Goal: Task Accomplishment & Management: Complete application form

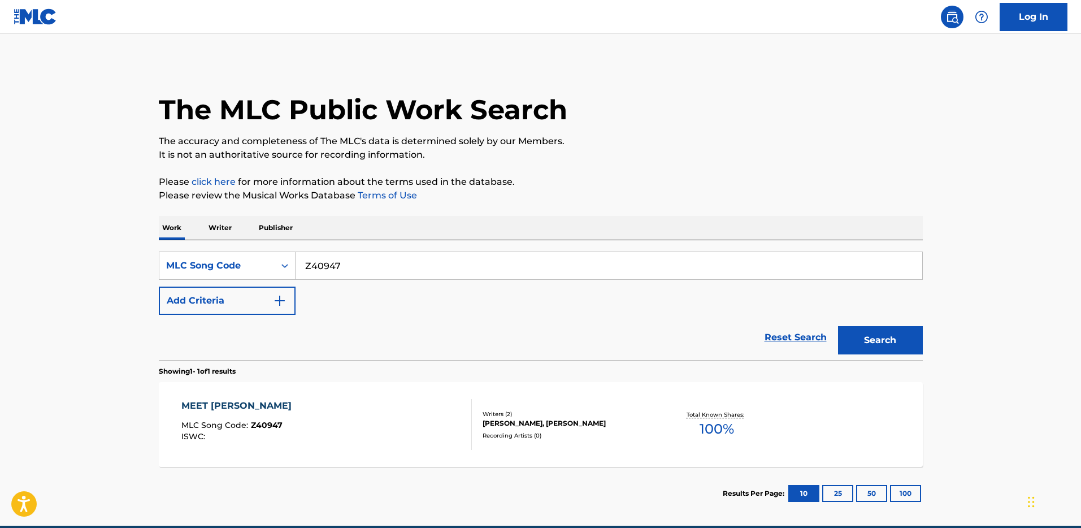
click at [595, 260] on input "Z40947" at bounding box center [609, 265] width 627 height 27
paste input "CD1E2S"
type input "CD1E2S"
click at [897, 334] on button "Search" at bounding box center [880, 340] width 85 height 28
click at [493, 408] on div "Writers ( 1 )" at bounding box center [568, 404] width 171 height 8
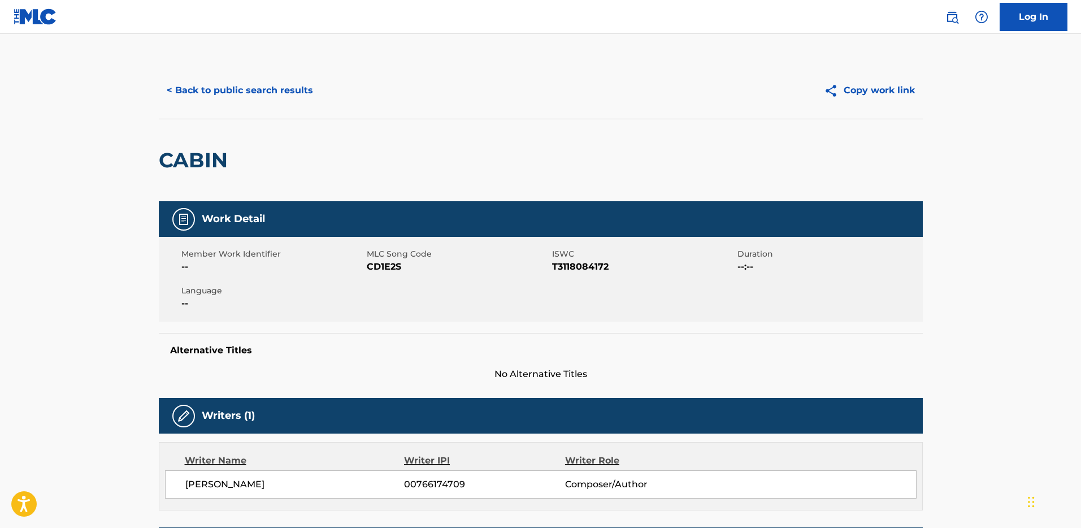
click at [199, 96] on button "< Back to public search results" at bounding box center [240, 90] width 162 height 28
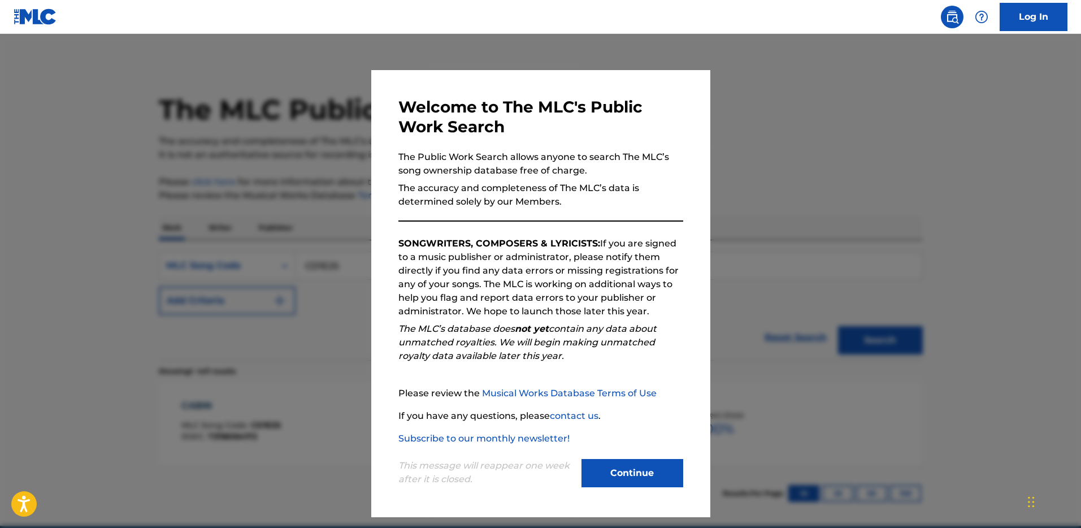
drag, startPoint x: 602, startPoint y: 436, endPoint x: 637, endPoint y: 462, distance: 42.9
click at [603, 437] on div "Please review the Musical Works Database Terms of Use If you have any questions…" at bounding box center [541, 416] width 285 height 59
click at [637, 462] on button "Continue" at bounding box center [633, 473] width 102 height 28
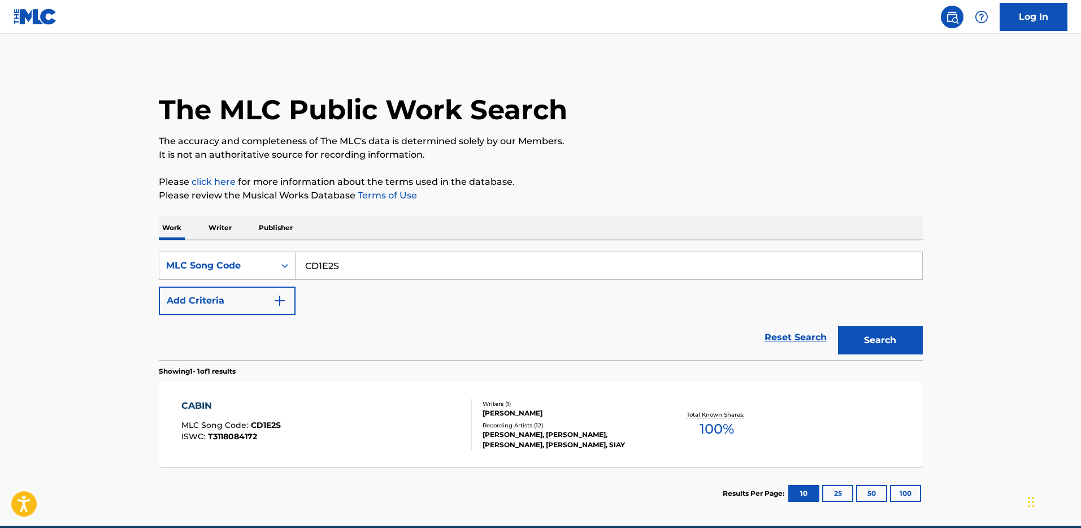
click at [503, 428] on div "Recording Artists ( 12 )" at bounding box center [568, 425] width 171 height 8
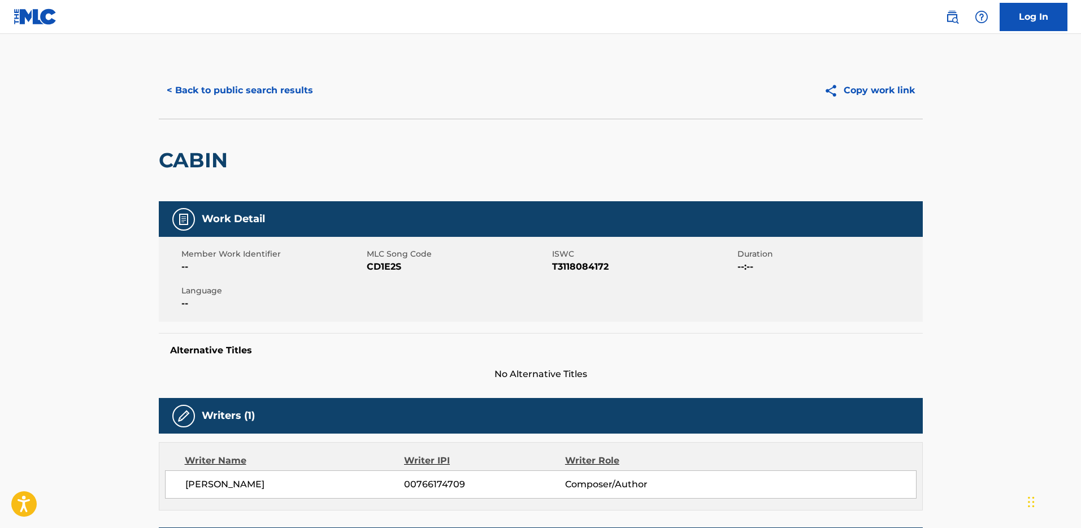
click at [577, 257] on span "ISWC" at bounding box center [643, 254] width 183 height 12
click at [576, 260] on span "T3118084172" at bounding box center [643, 267] width 183 height 14
copy span "T3118084172"
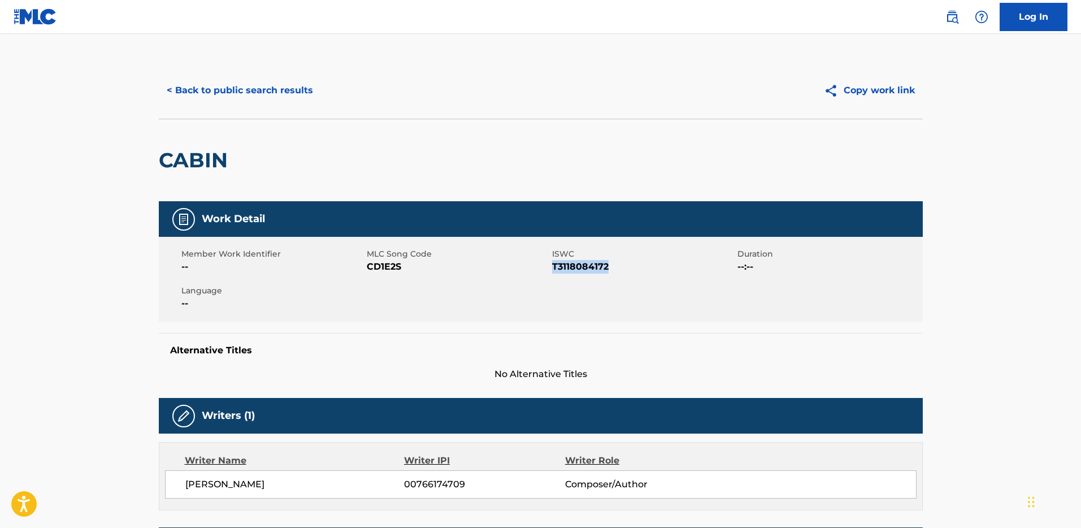
click at [248, 100] on button "< Back to public search results" at bounding box center [240, 90] width 162 height 28
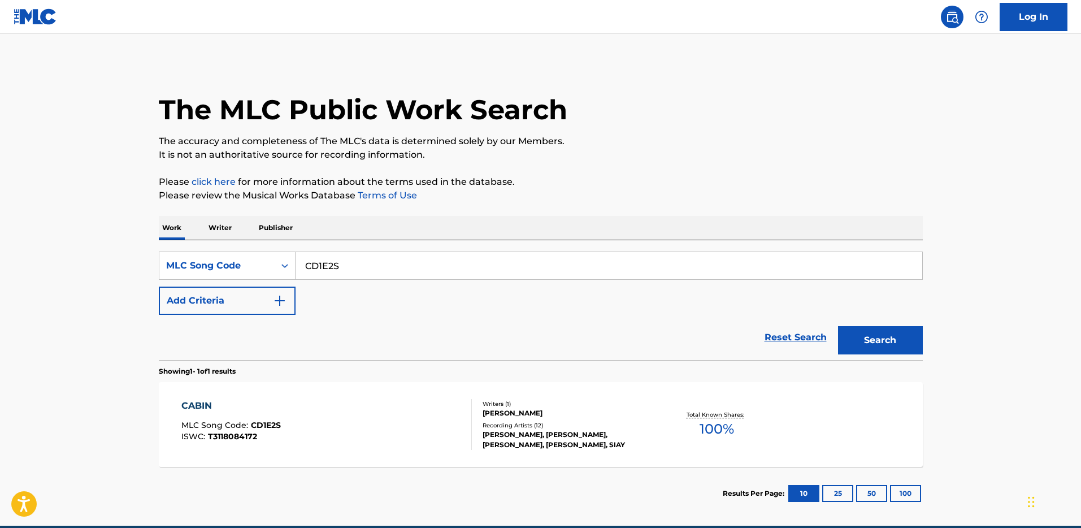
click at [381, 271] on input "CD1E2S" at bounding box center [609, 265] width 627 height 27
paste input "DA8JTH"
type input "DA8JTH"
click at [862, 333] on button "Search" at bounding box center [880, 340] width 85 height 28
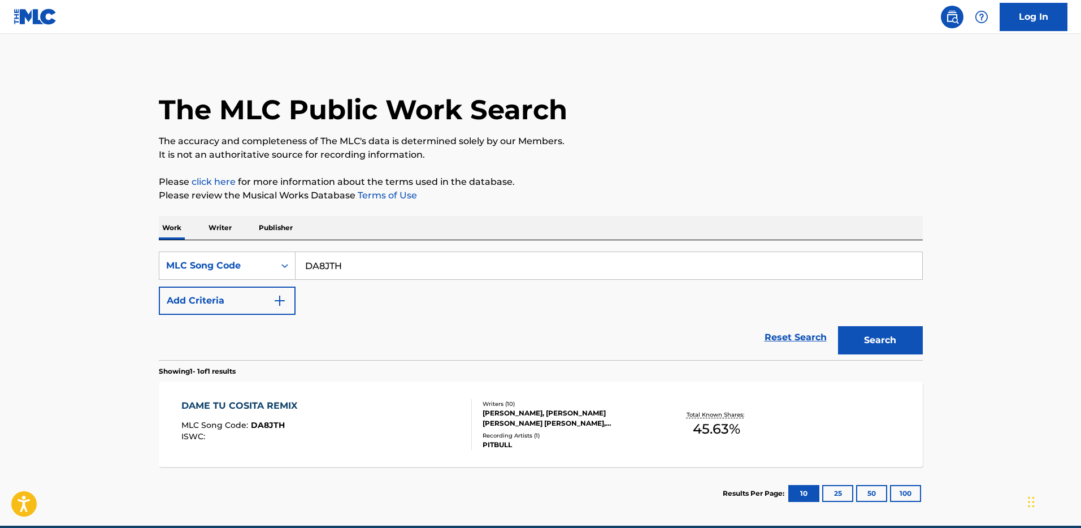
click at [422, 414] on div "DAME TU COSITA REMIX MLC Song Code : DA8JTH ISWC :" at bounding box center [326, 424] width 291 height 51
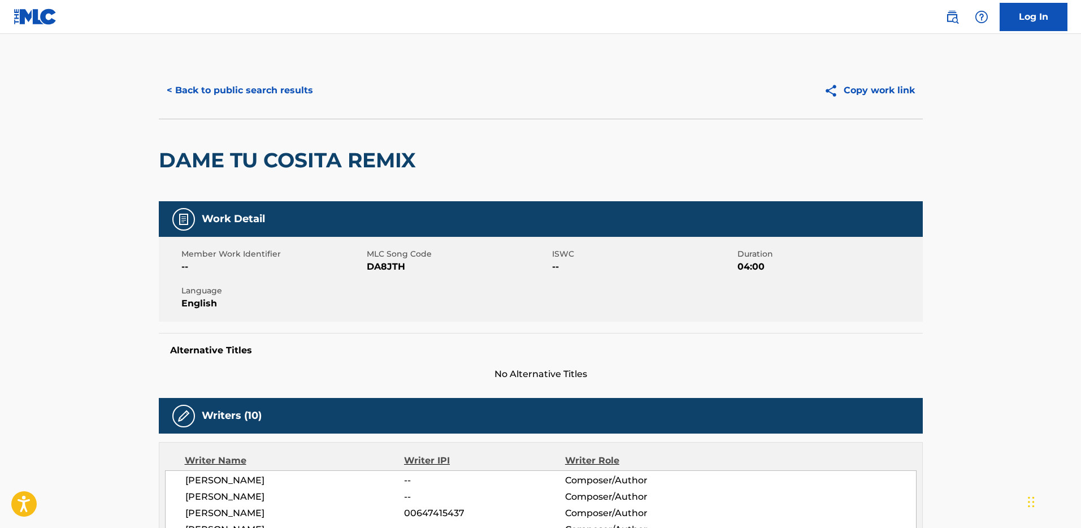
click at [288, 98] on button "< Back to public search results" at bounding box center [240, 90] width 162 height 28
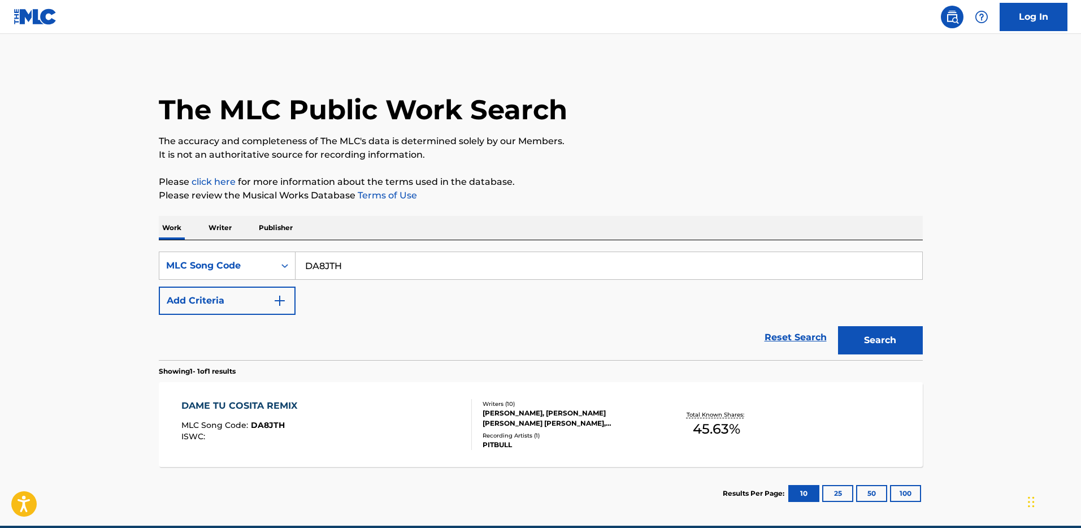
click at [51, 21] on img at bounding box center [36, 16] width 44 height 16
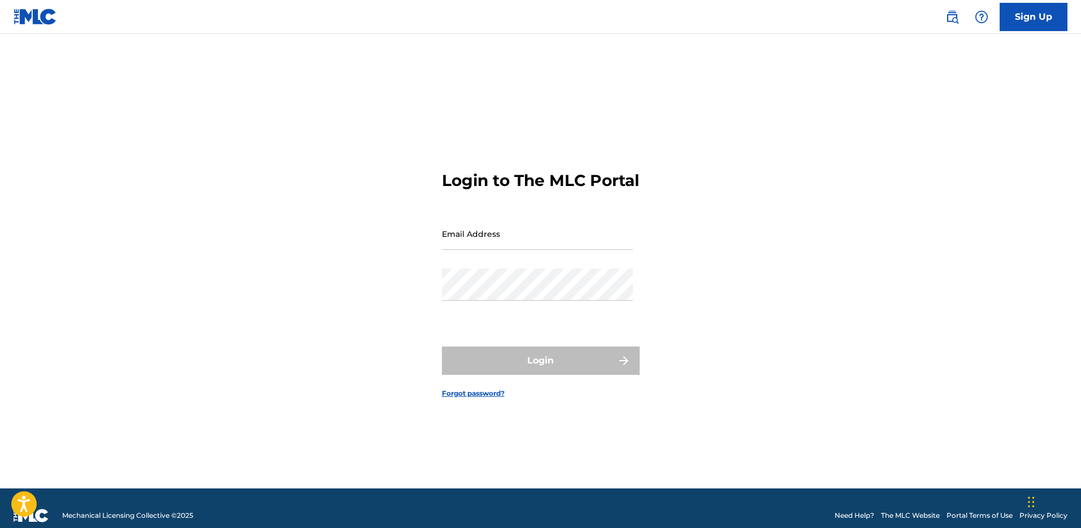
type input "[PERSON_NAME][EMAIL_ADDRESS][DOMAIN_NAME]"
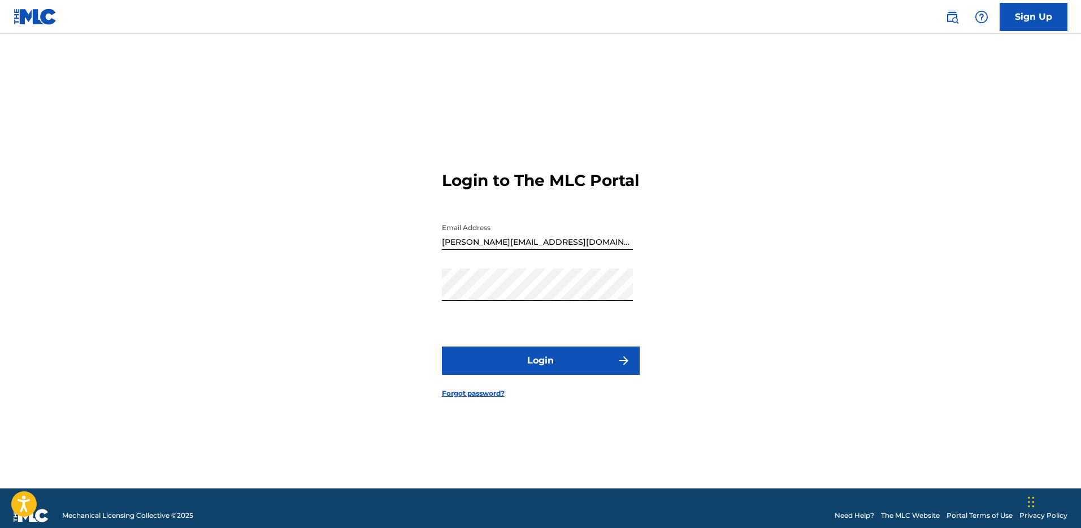
click at [561, 373] on button "Login" at bounding box center [541, 361] width 198 height 28
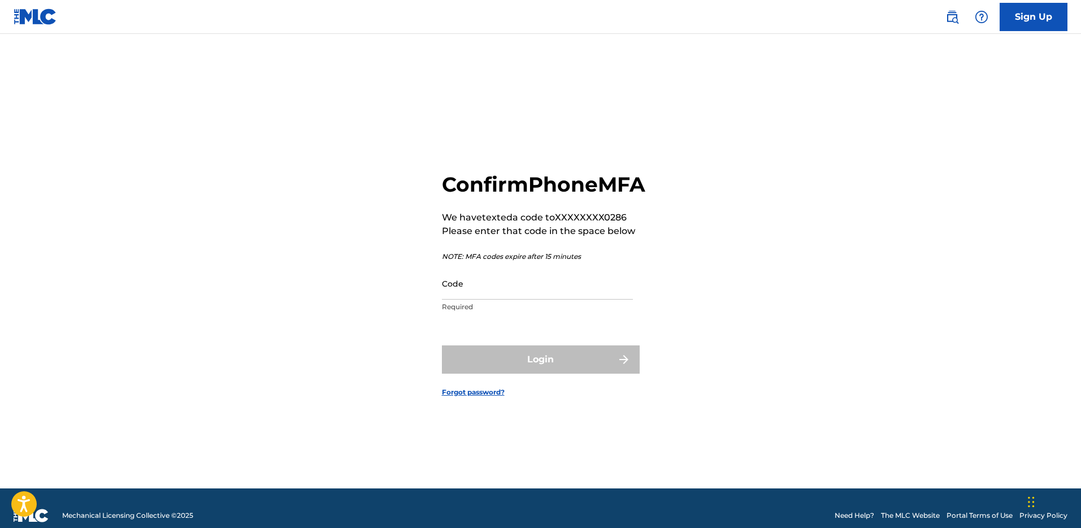
click at [533, 300] on input "Code" at bounding box center [537, 283] width 191 height 32
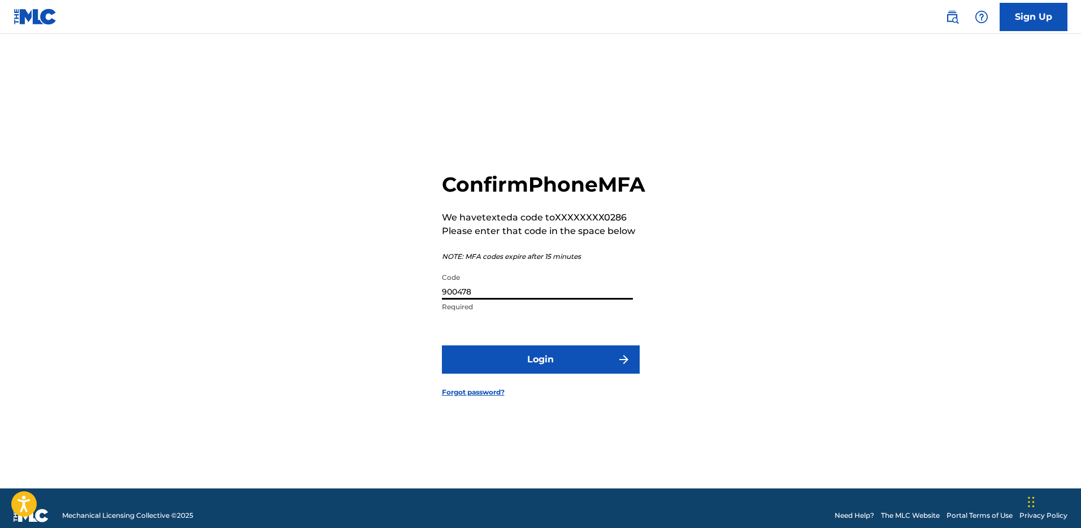
type input "900478"
click at [442, 345] on button "Login" at bounding box center [541, 359] width 198 height 28
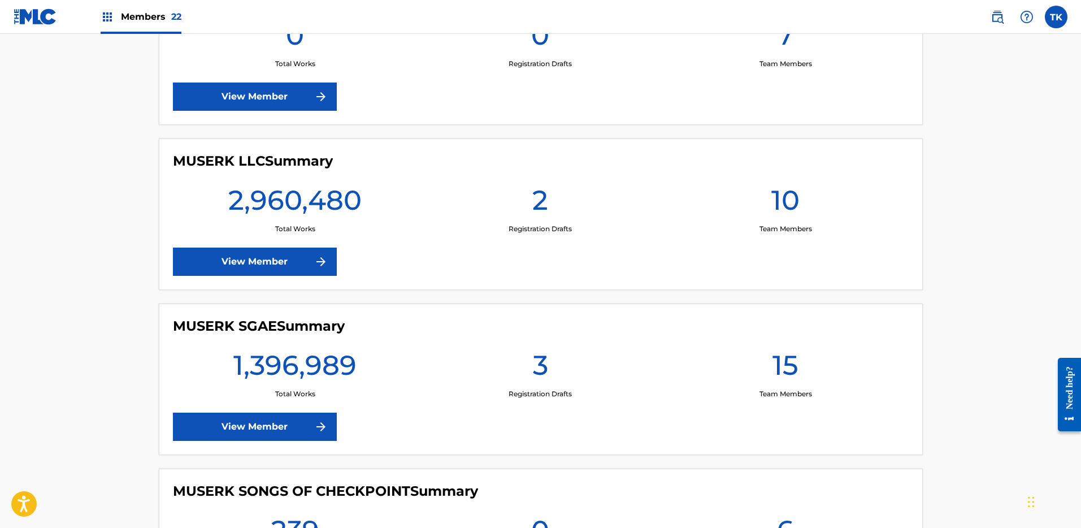
scroll to position [1493, 0]
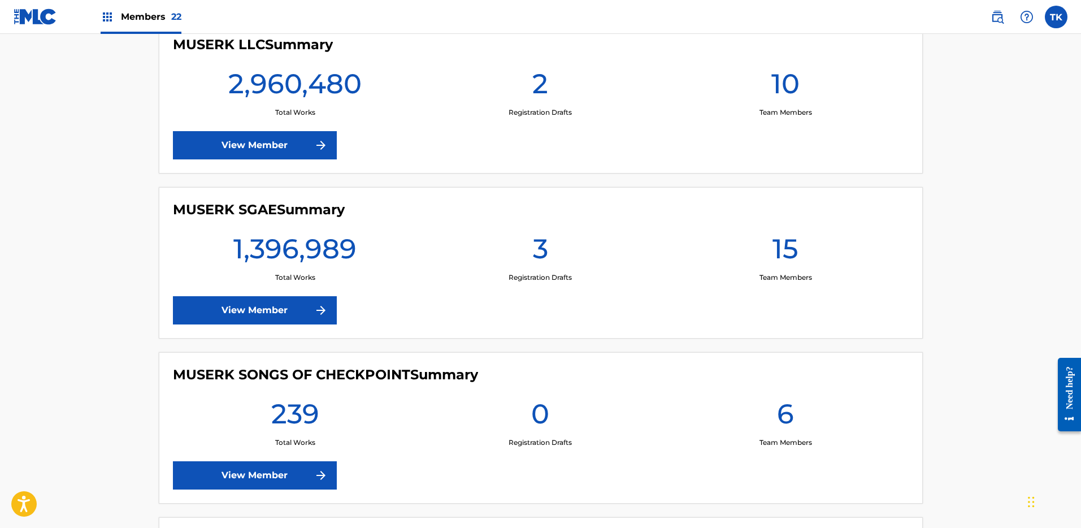
click at [310, 328] on div "MUSERK SGAE Summary 1,396,989 Total Works 3 Registration Drafts 15 Team Members…" at bounding box center [541, 263] width 764 height 152
click at [309, 321] on link "View Member" at bounding box center [255, 310] width 164 height 28
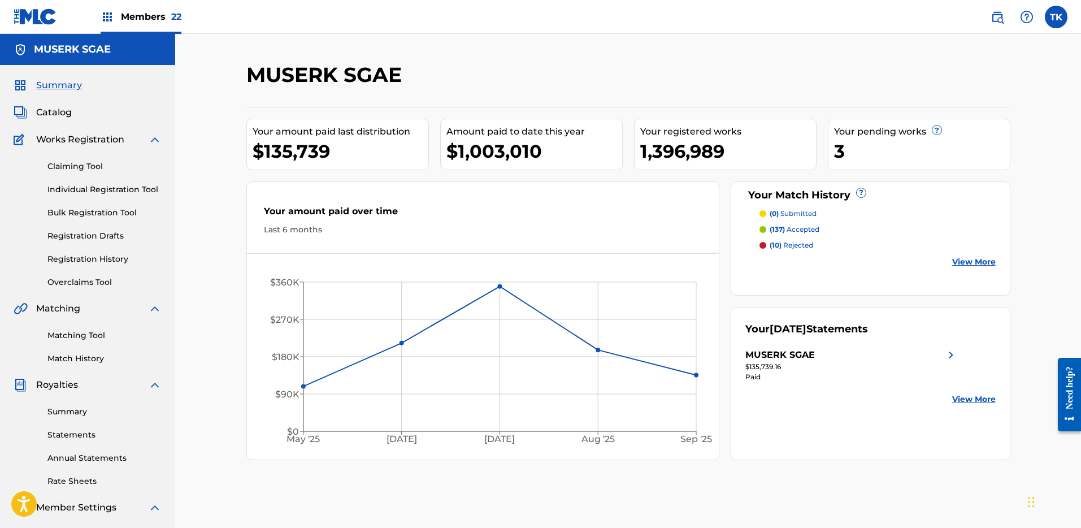
click at [64, 162] on link "Claiming Tool" at bounding box center [104, 167] width 114 height 12
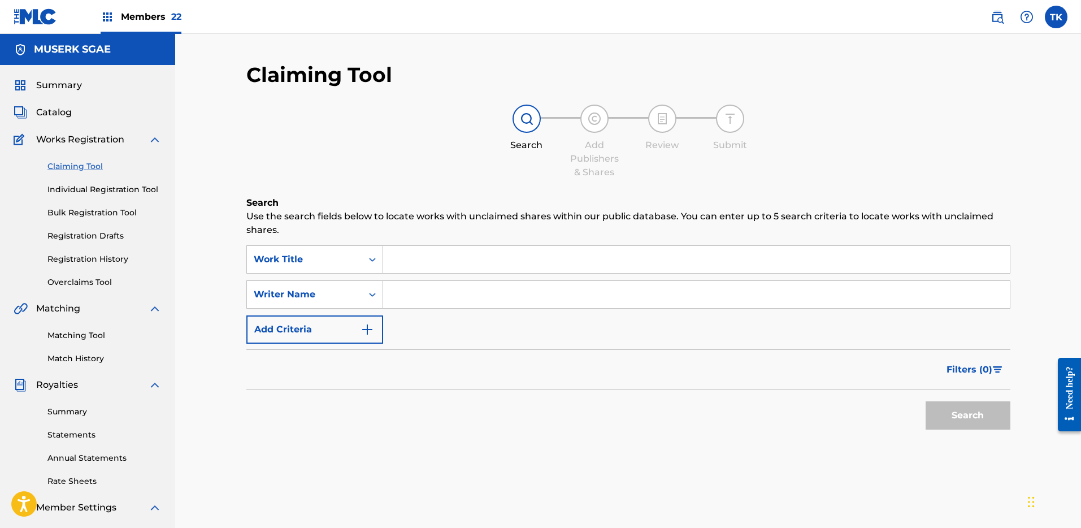
drag, startPoint x: 419, startPoint y: 239, endPoint x: 385, endPoint y: 261, distance: 40.5
click at [419, 240] on div "Search Use the search fields below to locate works with unclaimed shares within…" at bounding box center [628, 344] width 764 height 296
click at [353, 293] on div "Writer Name" at bounding box center [305, 295] width 102 height 14
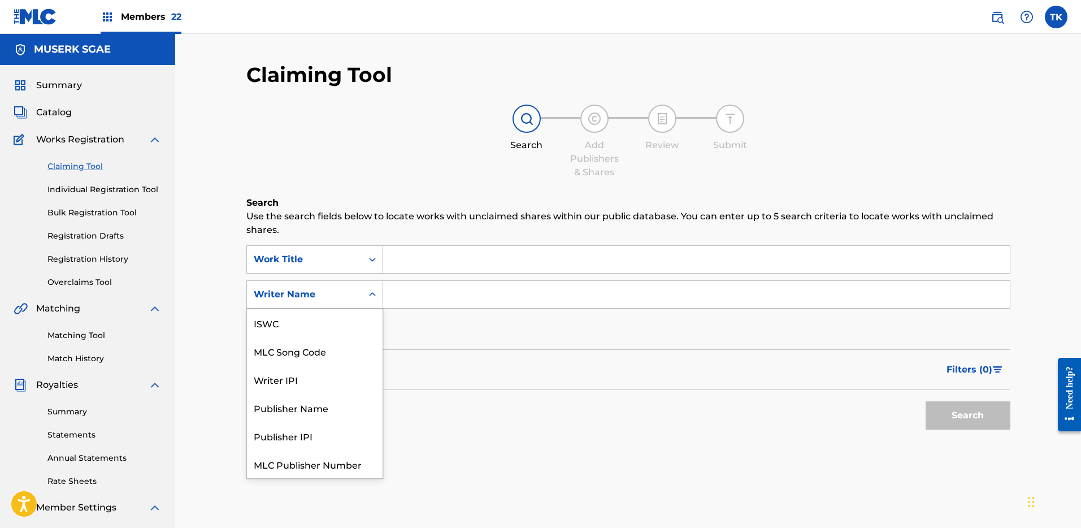
scroll to position [28, 0]
click at [350, 319] on div "MLC Song Code" at bounding box center [315, 323] width 136 height 28
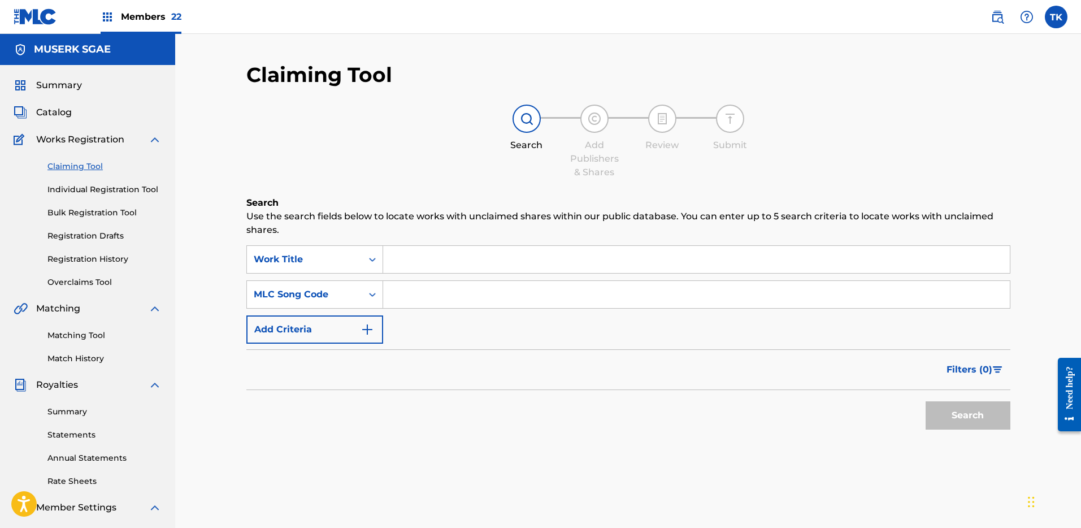
click at [424, 297] on input "Search Form" at bounding box center [696, 294] width 627 height 27
type input "DA8JTH"
click at [1052, 420] on div at bounding box center [1066, 394] width 32 height 91
drag, startPoint x: 1001, startPoint y: 417, endPoint x: 979, endPoint y: 410, distance: 23.8
click at [1001, 417] on button "Search" at bounding box center [968, 415] width 85 height 28
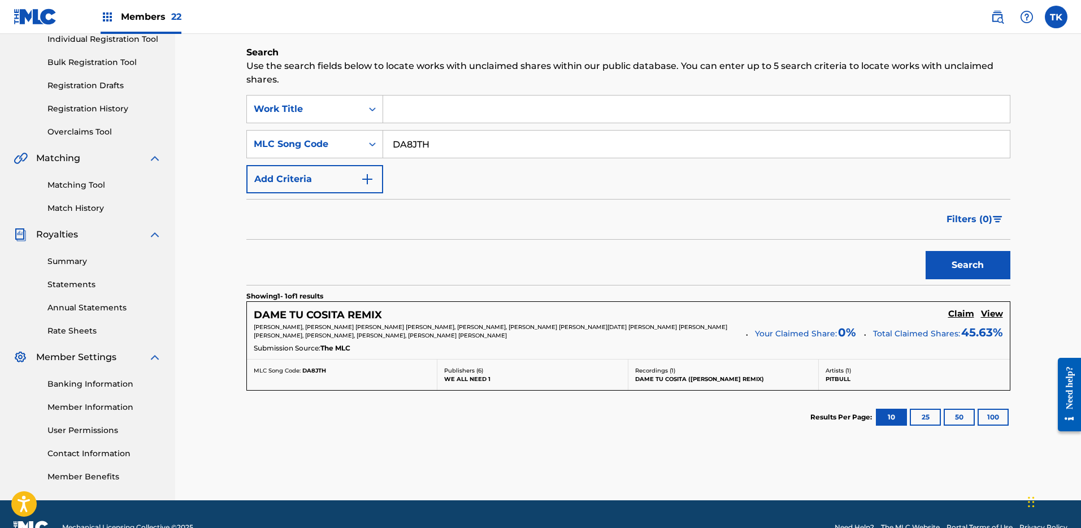
scroll to position [177, 0]
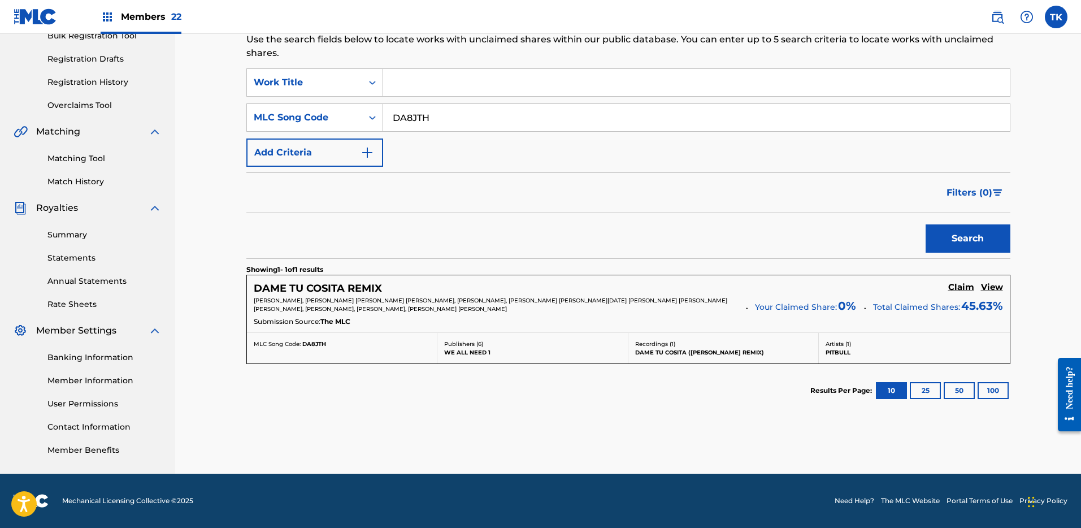
click at [966, 291] on h5 "Claim" at bounding box center [962, 287] width 26 height 11
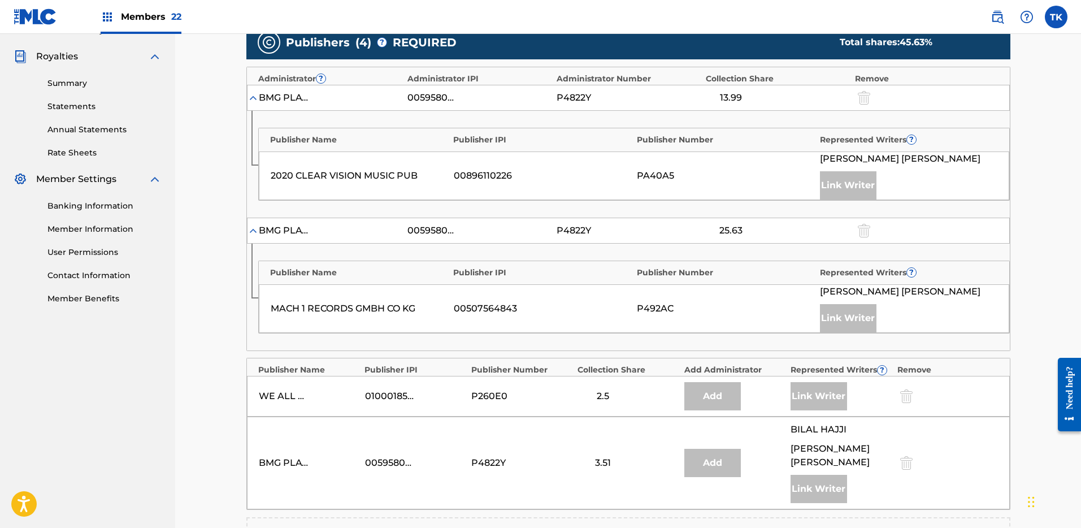
scroll to position [598, 0]
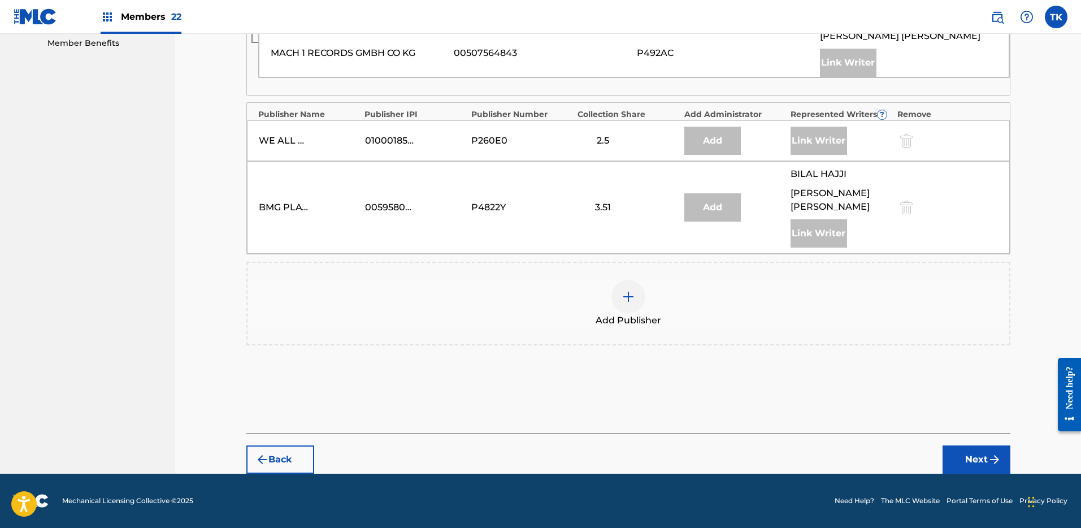
click at [655, 318] on span "Add Publisher" at bounding box center [629, 321] width 66 height 14
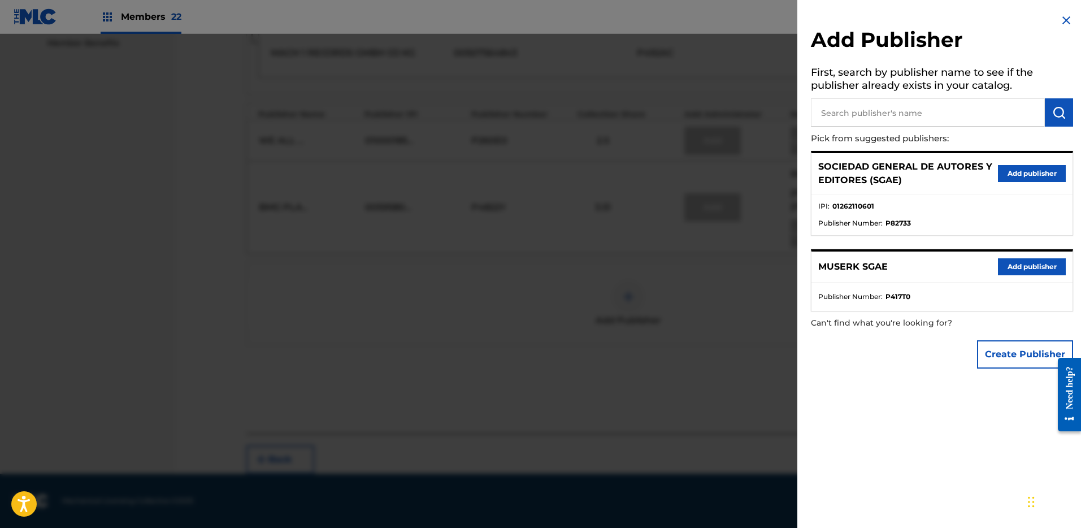
click at [886, 99] on input "text" at bounding box center [928, 112] width 234 height 28
click at [1009, 174] on button "Add publisher" at bounding box center [1032, 173] width 68 height 17
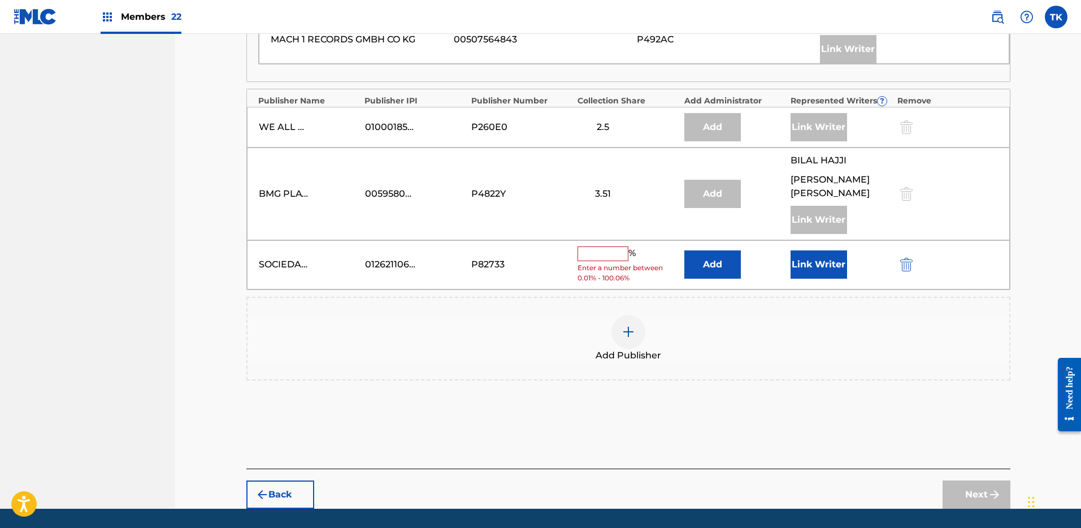
click at [729, 268] on button "Add" at bounding box center [713, 264] width 57 height 28
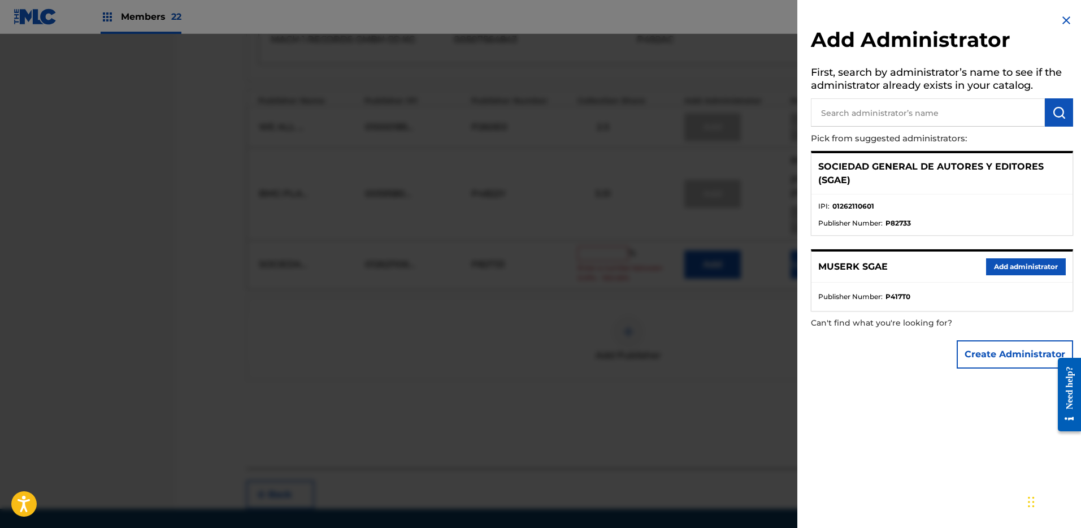
click at [1013, 260] on button "Add administrator" at bounding box center [1027, 266] width 80 height 17
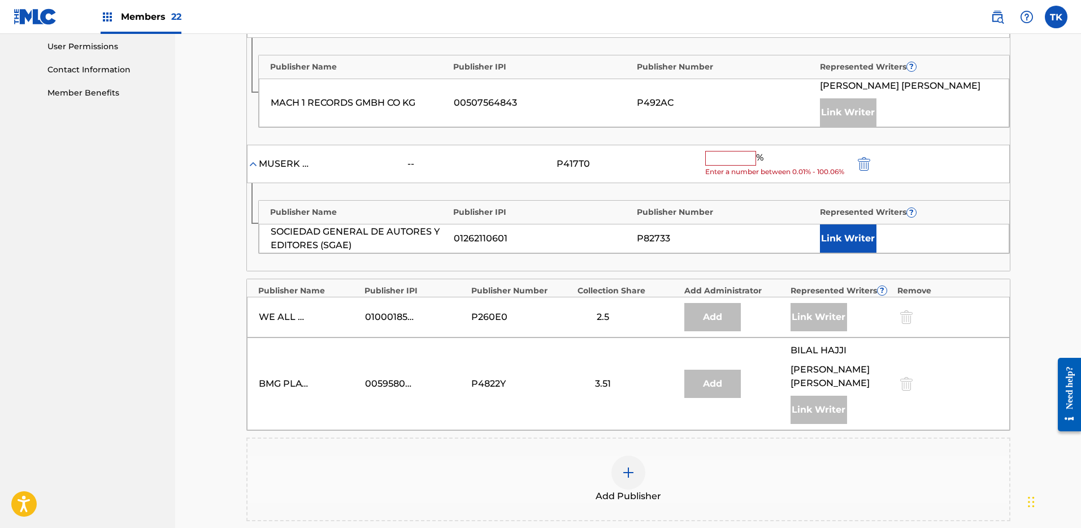
scroll to position [476, 0]
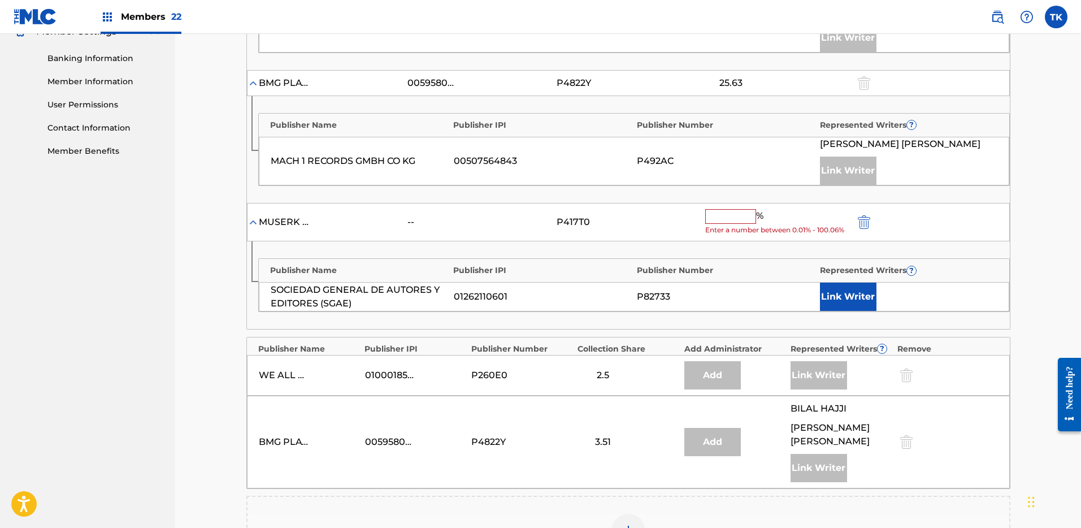
click at [738, 224] on input "text" at bounding box center [731, 216] width 51 height 15
paste input "43.75"
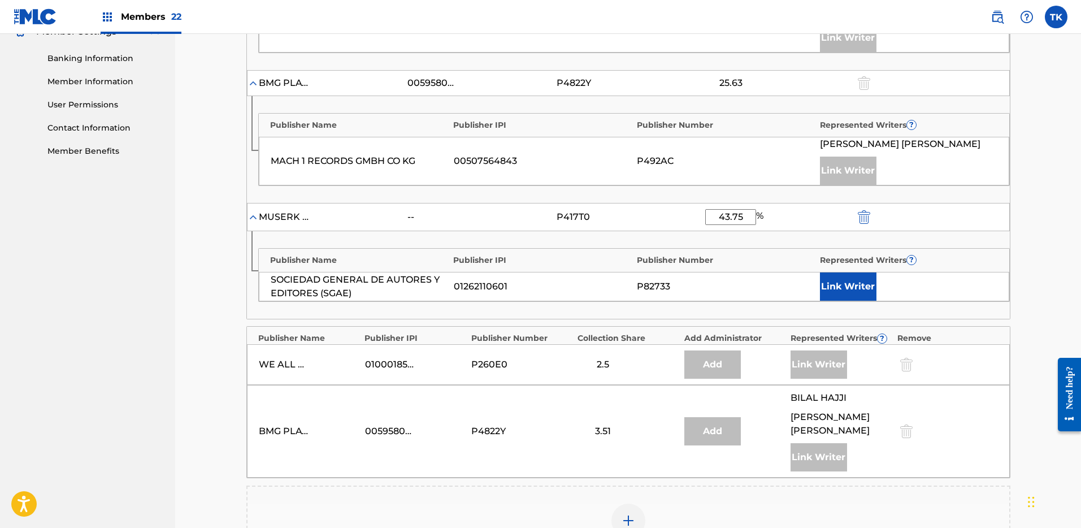
type input "43.75"
click at [1036, 247] on div "Claiming Tool Search Add Publishers & Shares Review Submit Add Publishers & Sha…" at bounding box center [628, 128] width 906 height 1140
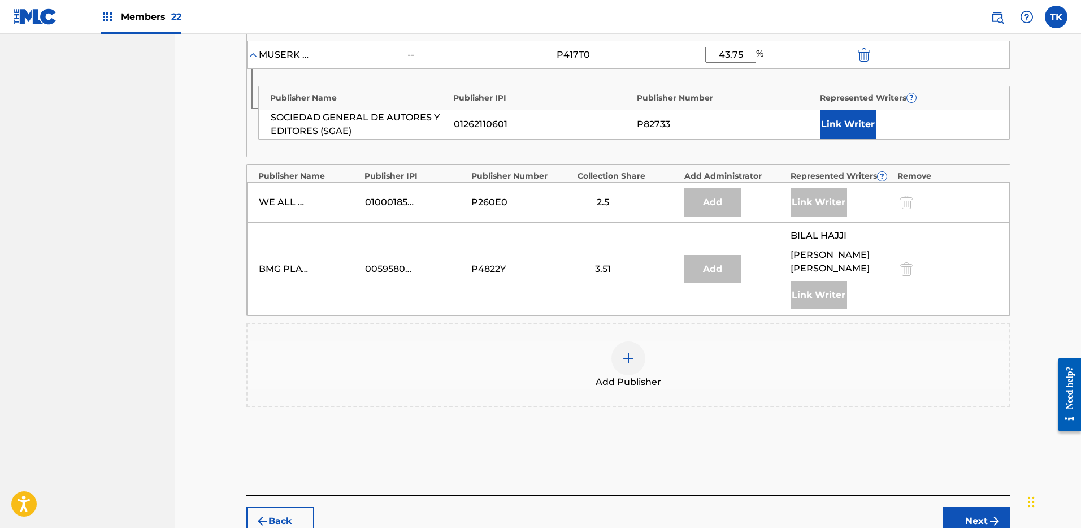
scroll to position [713, 0]
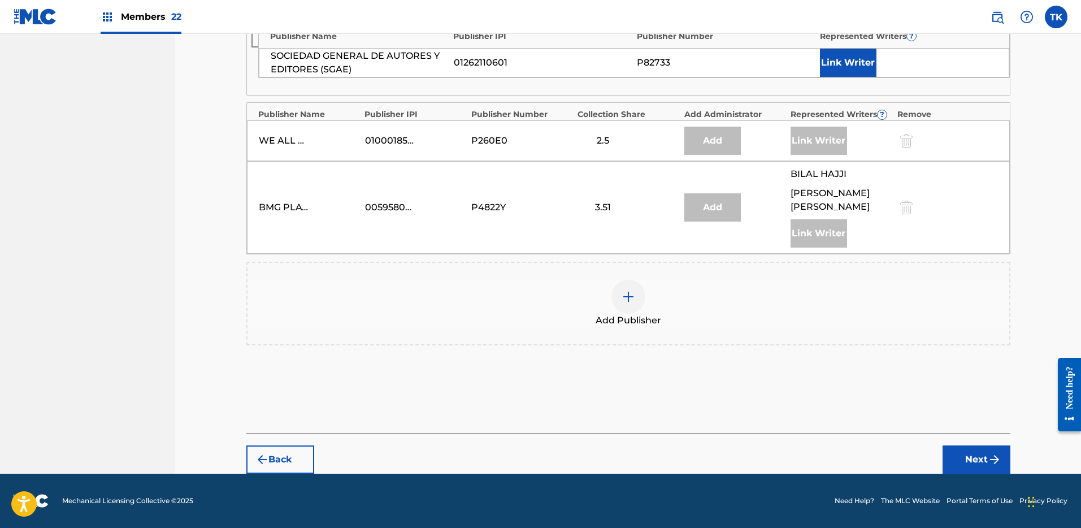
click at [955, 439] on div "Back Next" at bounding box center [628, 454] width 764 height 40
click at [963, 459] on button "Next" at bounding box center [977, 459] width 68 height 28
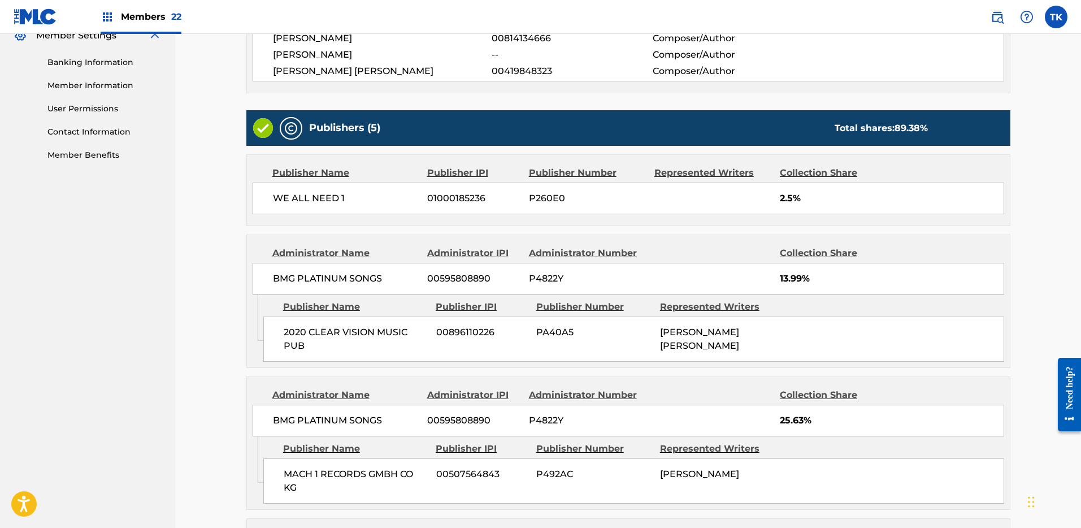
scroll to position [801, 0]
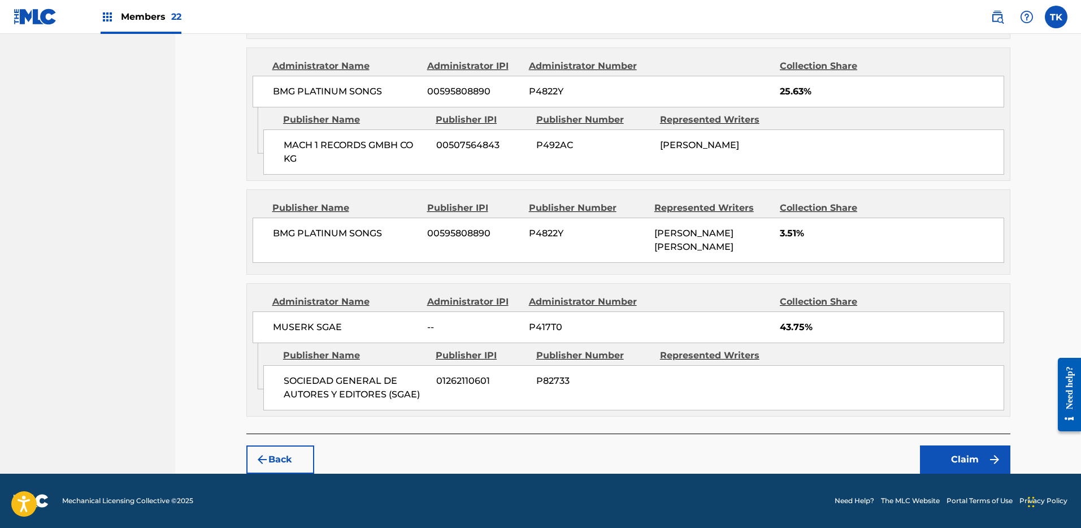
click at [959, 455] on button "Claim" at bounding box center [965, 459] width 90 height 28
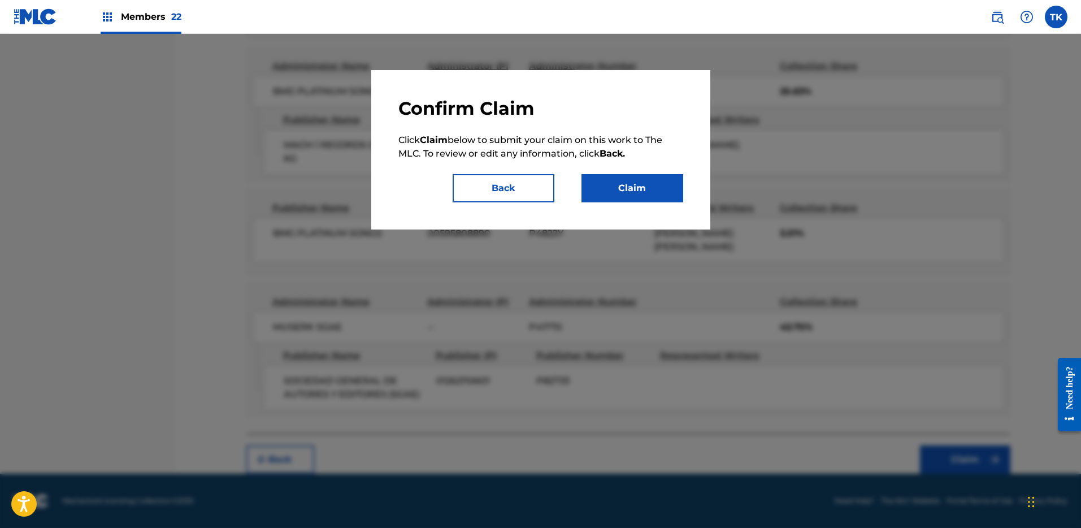
drag, startPoint x: 604, startPoint y: 165, endPoint x: 614, endPoint y: 188, distance: 24.6
click at [604, 165] on div "Confirm Claim Click Claim below to submit your claim on this work to The MLC. T…" at bounding box center [541, 149] width 285 height 105
click at [614, 189] on button "Claim" at bounding box center [633, 188] width 102 height 28
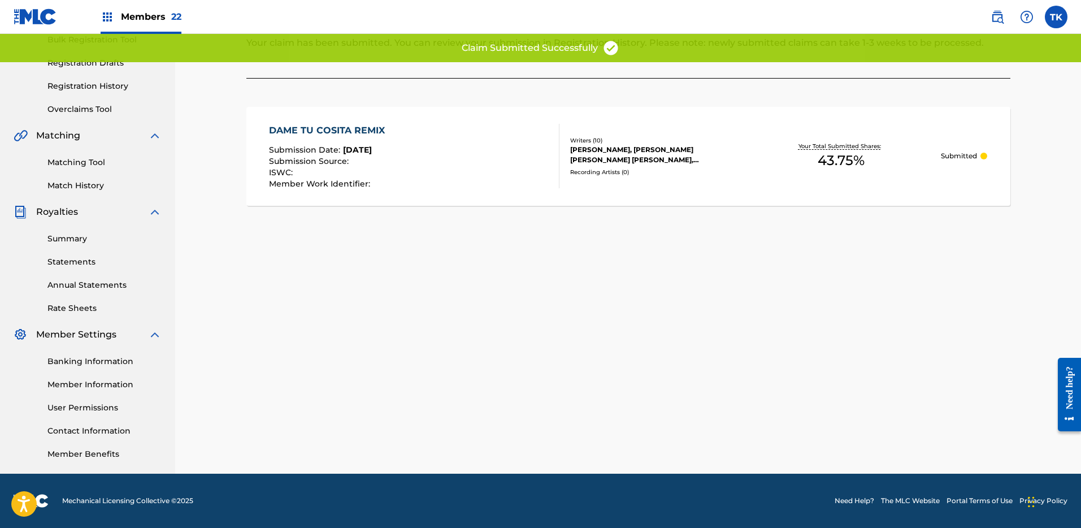
scroll to position [0, 0]
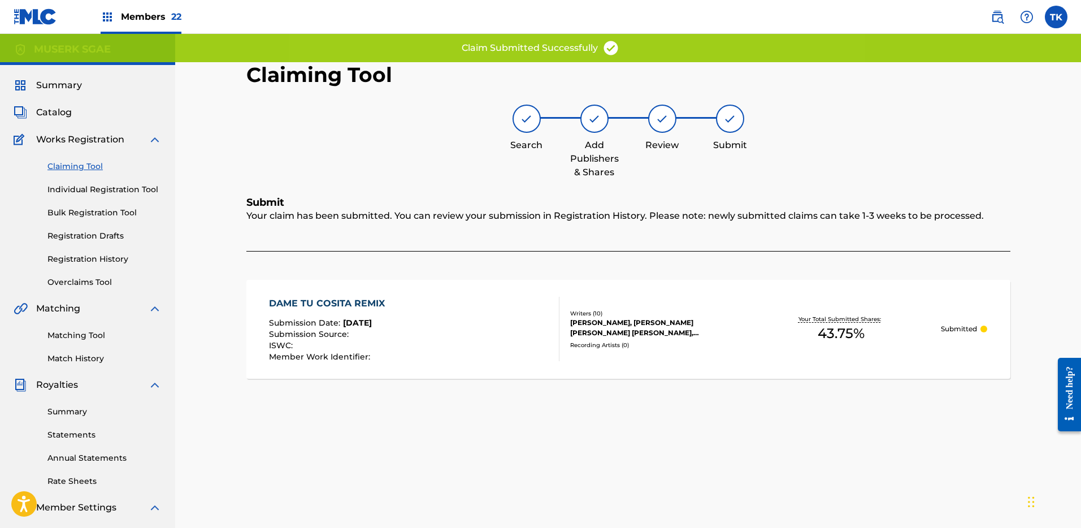
click at [73, 164] on link "Claiming Tool" at bounding box center [104, 167] width 114 height 12
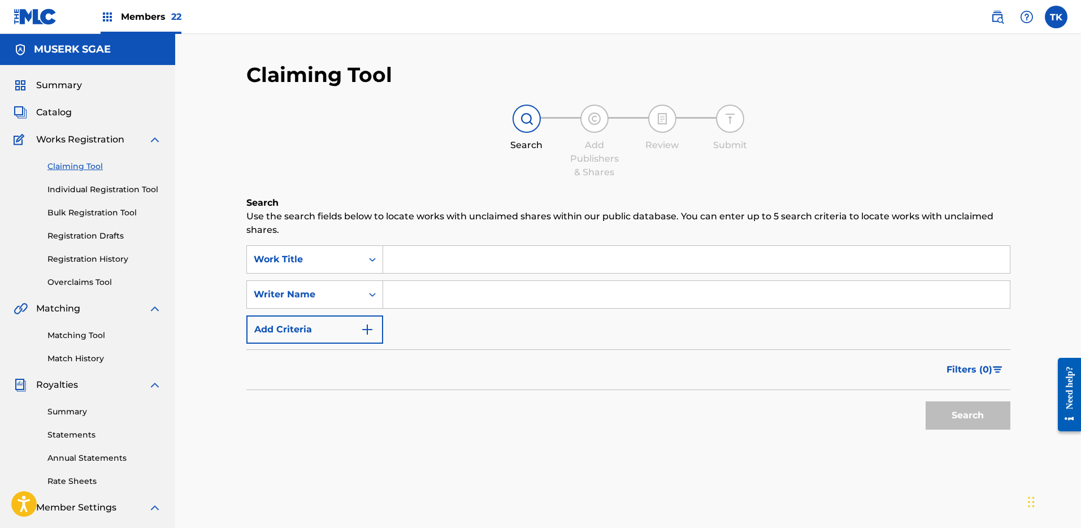
click at [483, 285] on input "Search Form" at bounding box center [696, 294] width 627 height 27
click at [356, 293] on div "Writer Name" at bounding box center [304, 294] width 115 height 21
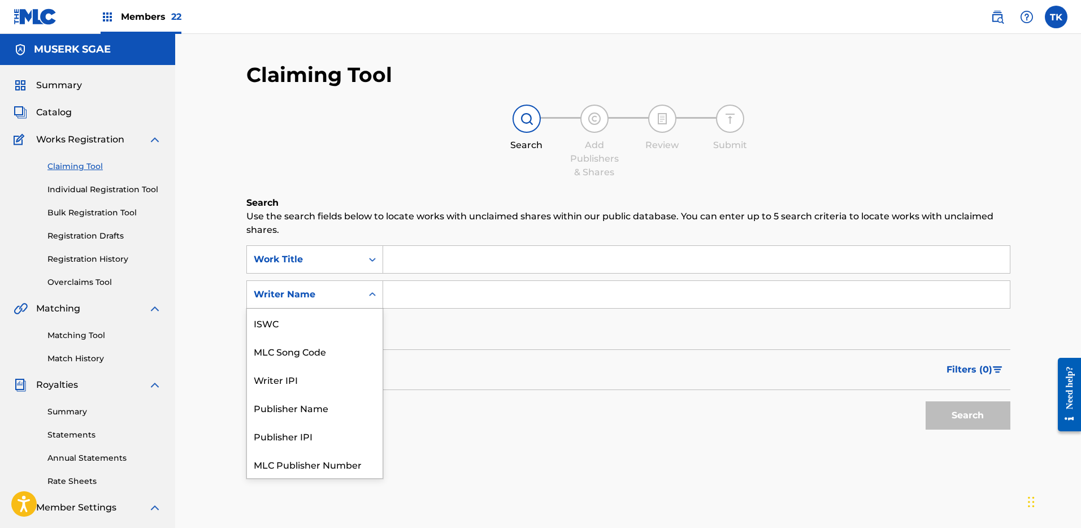
scroll to position [28, 0]
click at [343, 320] on div "MLC Song Code" at bounding box center [315, 323] width 136 height 28
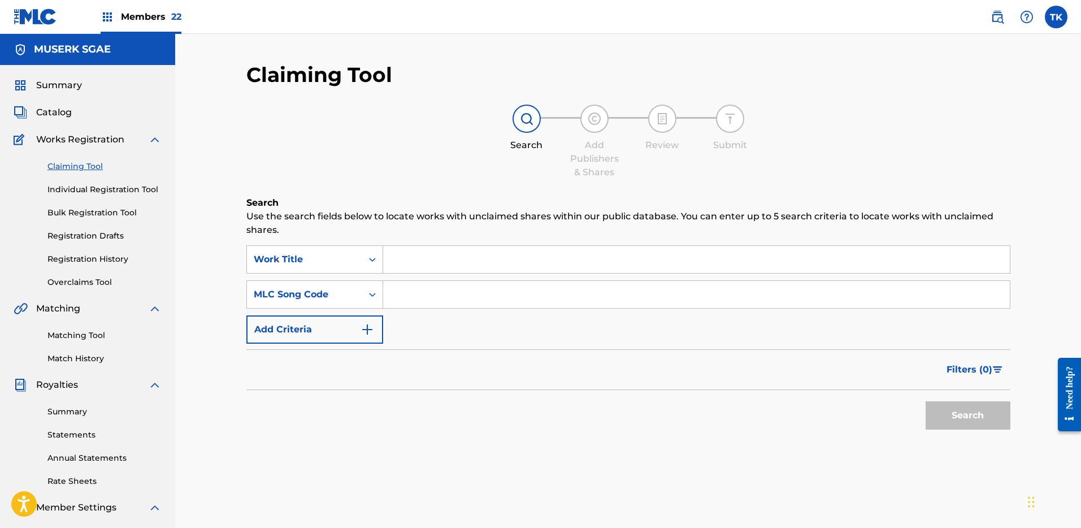
click at [436, 298] on input "Search Form" at bounding box center [696, 294] width 627 height 27
paste input "DB0E0W"
type input "DB0E0W"
click at [986, 392] on div "Search" at bounding box center [965, 412] width 90 height 45
click at [985, 406] on button "Search" at bounding box center [968, 415] width 85 height 28
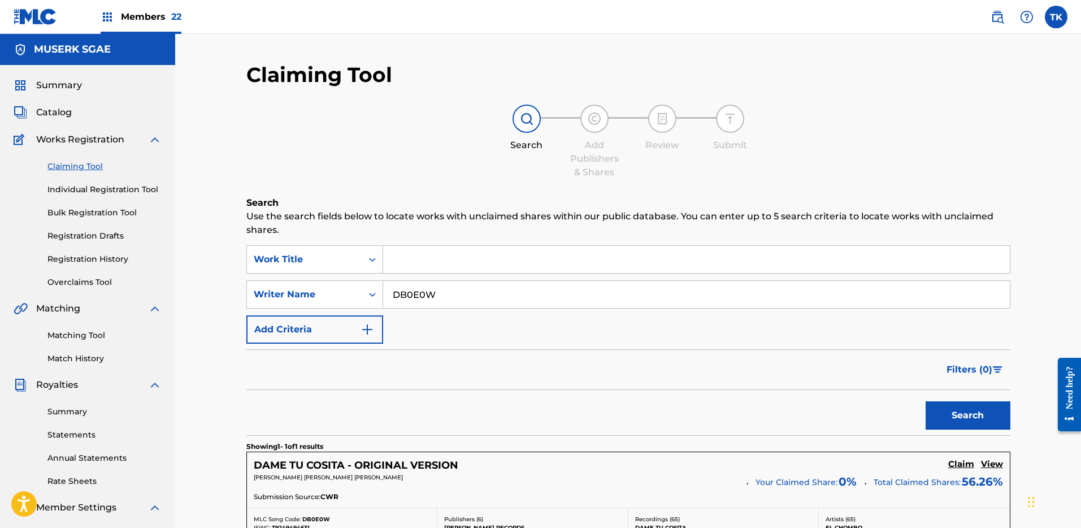
scroll to position [175, 0]
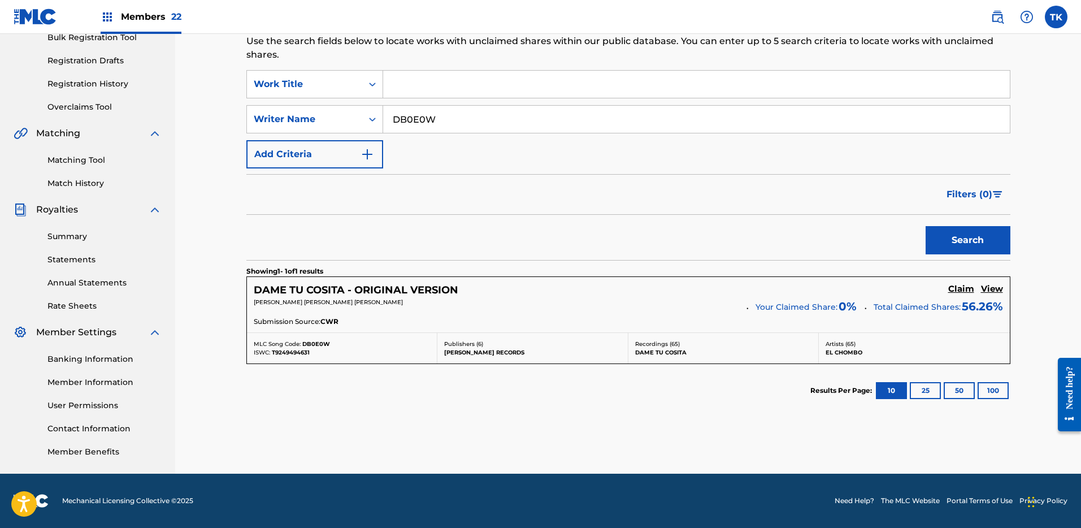
click at [956, 288] on h5 "Claim" at bounding box center [962, 289] width 26 height 11
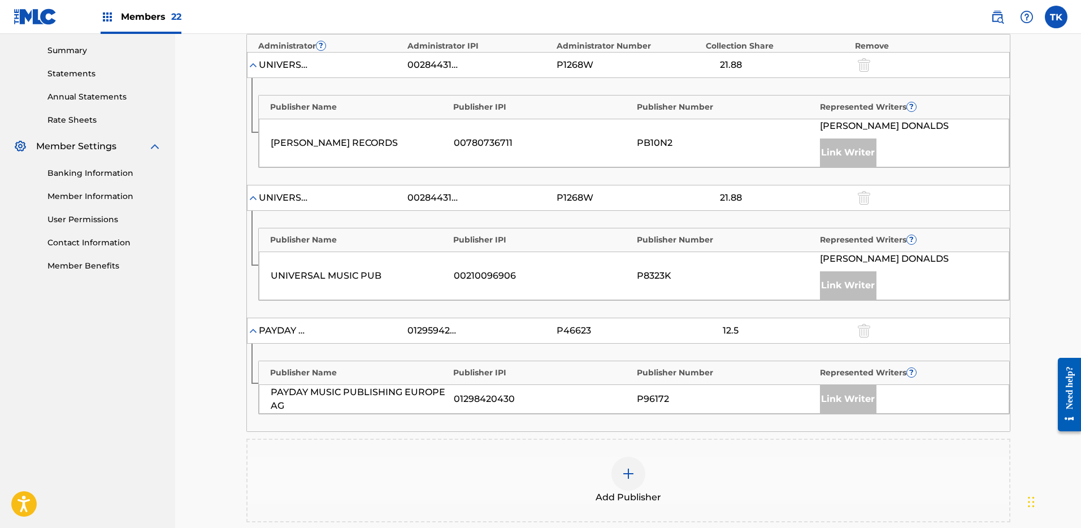
scroll to position [391, 0]
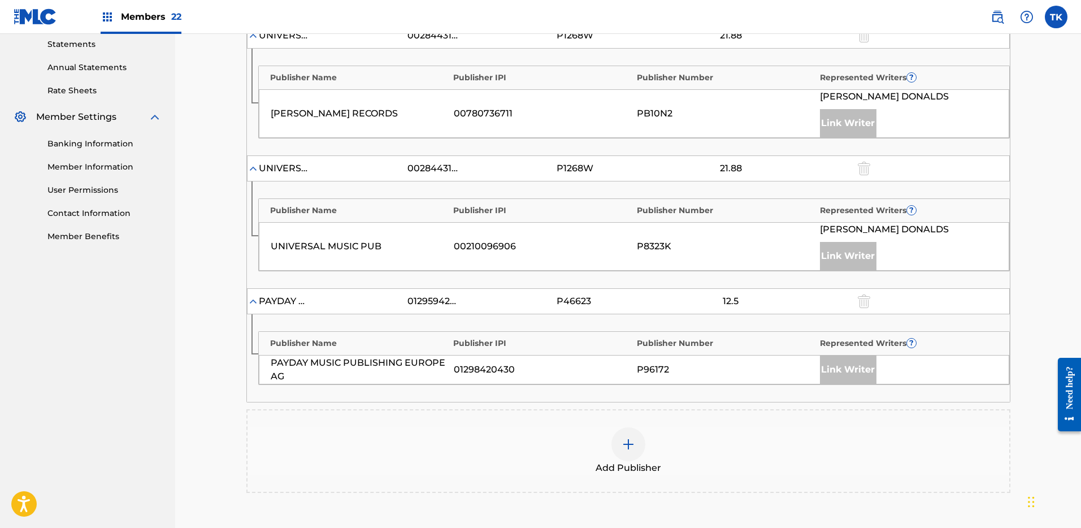
click at [670, 454] on div "Add Publisher" at bounding box center [629, 450] width 762 height 47
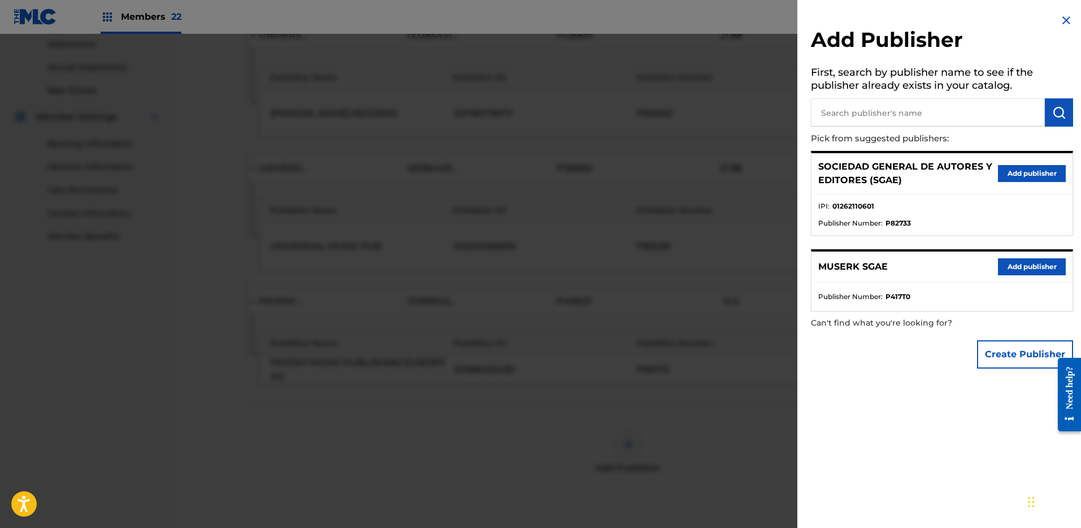
click at [1018, 180] on button "Add publisher" at bounding box center [1032, 173] width 68 height 17
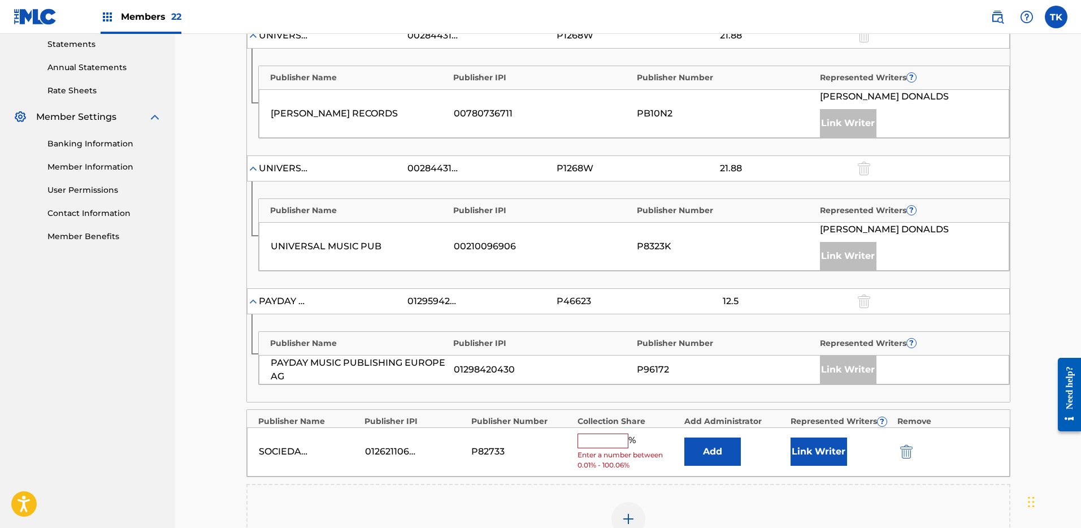
click at [731, 466] on button "Add" at bounding box center [713, 452] width 57 height 28
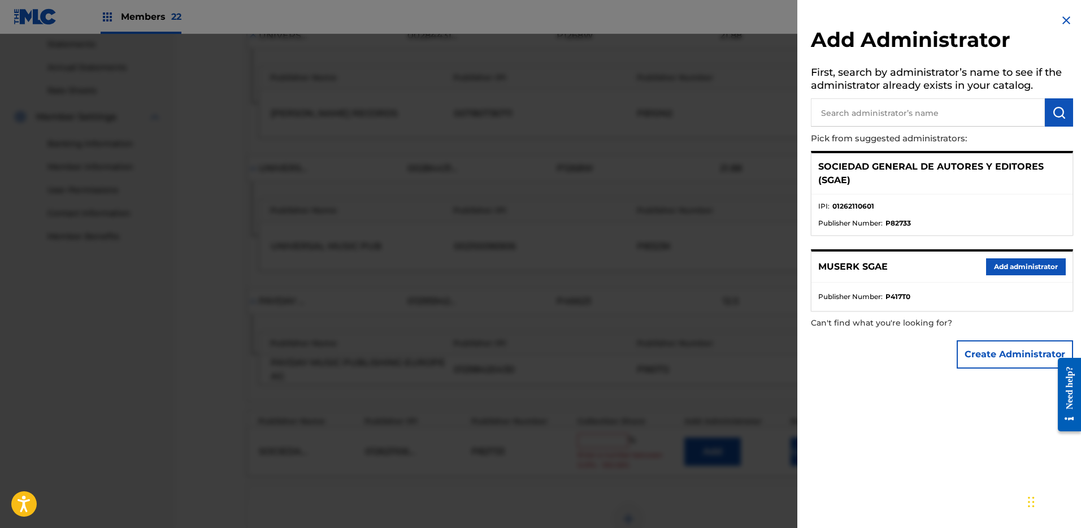
click at [1035, 278] on div "MUSERK SGAE Add administrator" at bounding box center [942, 267] width 261 height 31
click at [1033, 261] on button "Add administrator" at bounding box center [1027, 266] width 80 height 17
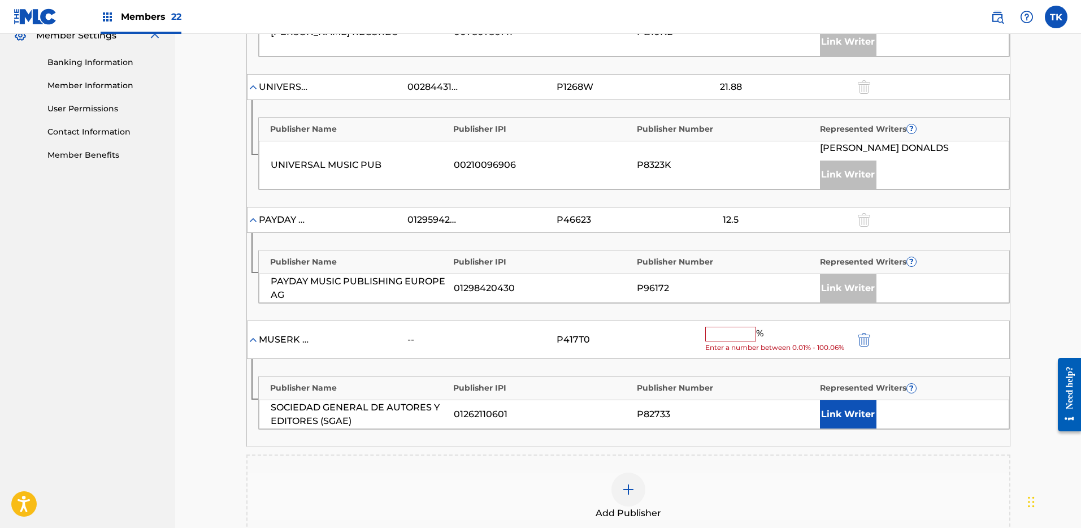
scroll to position [530, 0]
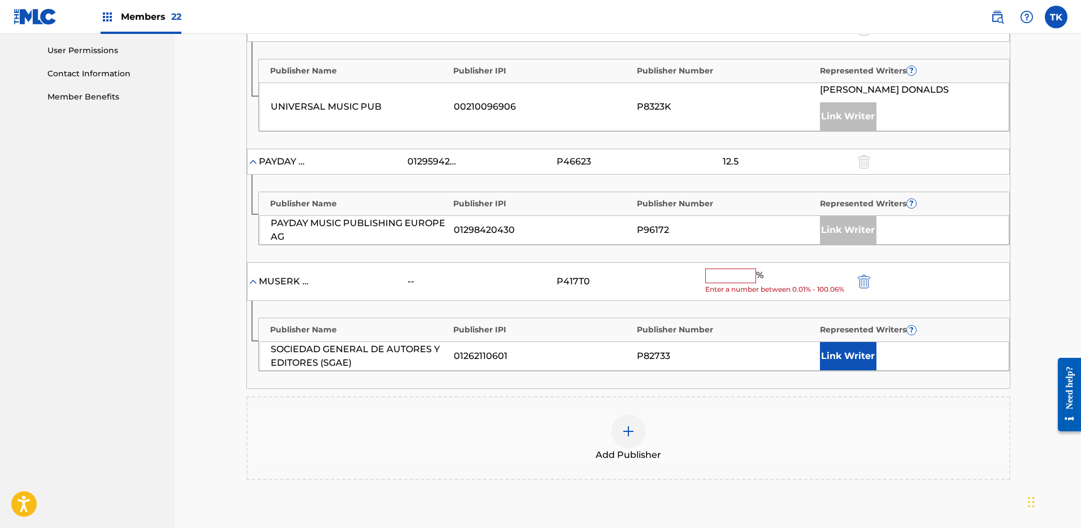
click at [735, 283] on input "text" at bounding box center [731, 276] width 51 height 15
paste input "43.75"
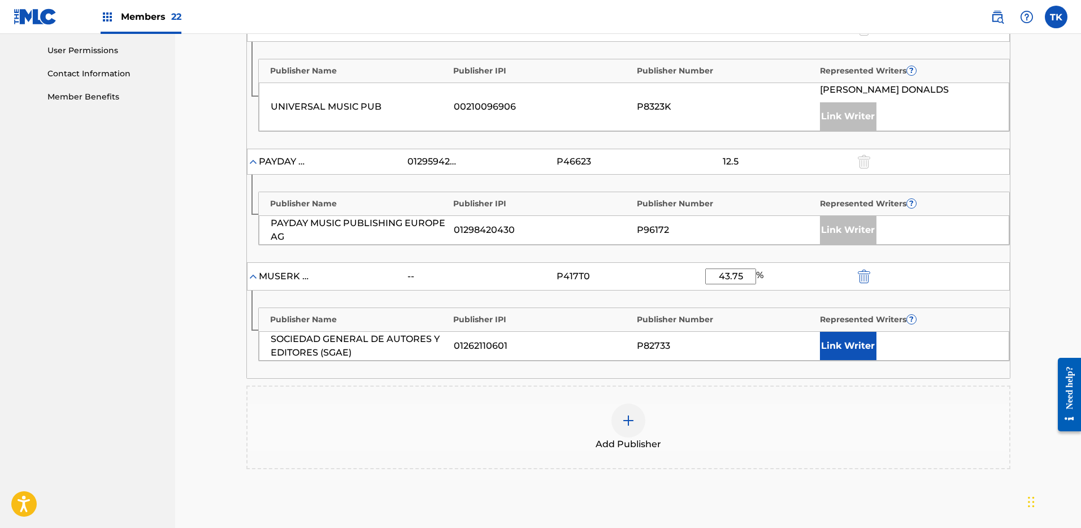
type input "43.75"
click at [978, 416] on div "Add Publisher" at bounding box center [628, 428] width 764 height 84
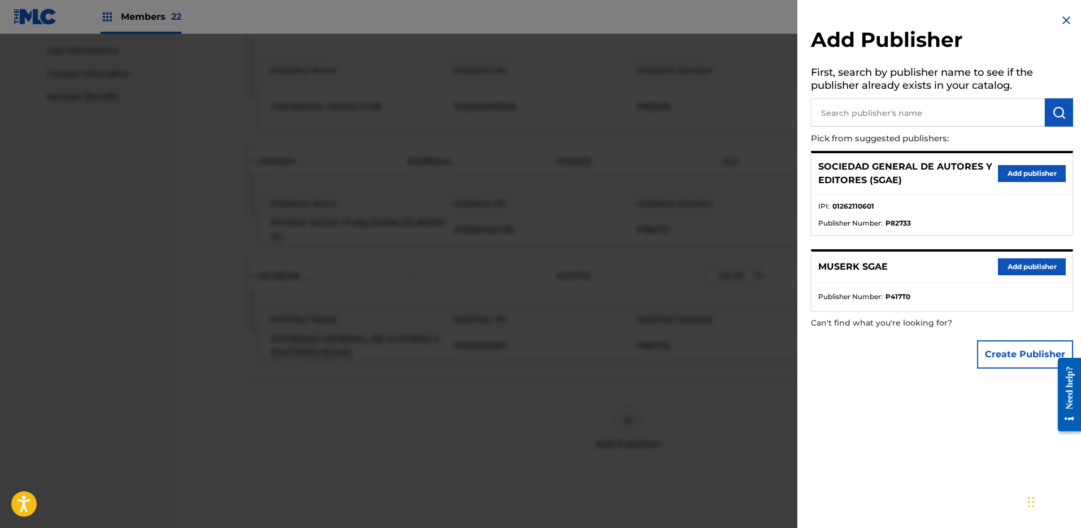
click at [683, 411] on div at bounding box center [540, 298] width 1081 height 528
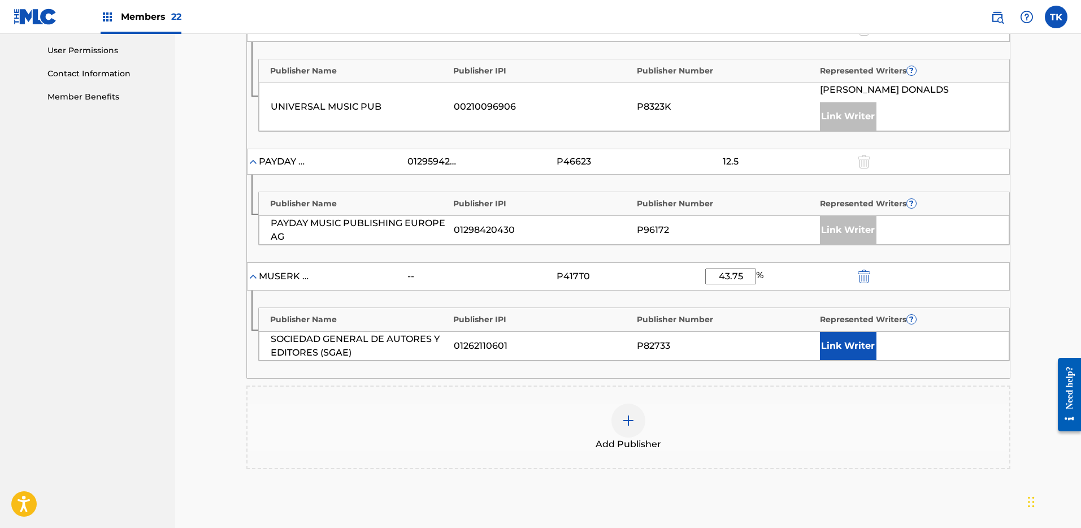
scroll to position [229, 0]
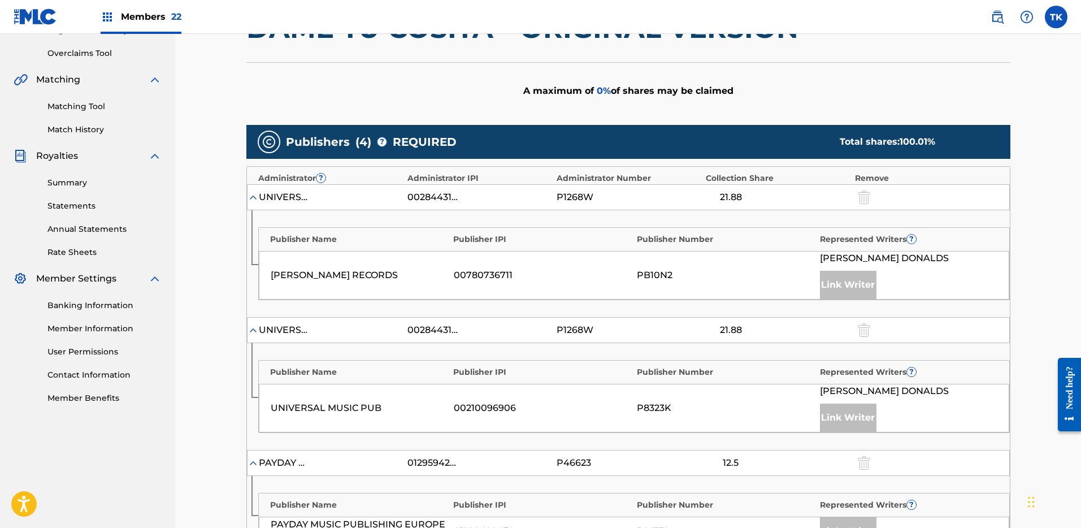
click at [986, 90] on div "A maximum of 0 % of shares may be claimed" at bounding box center [628, 90] width 764 height 57
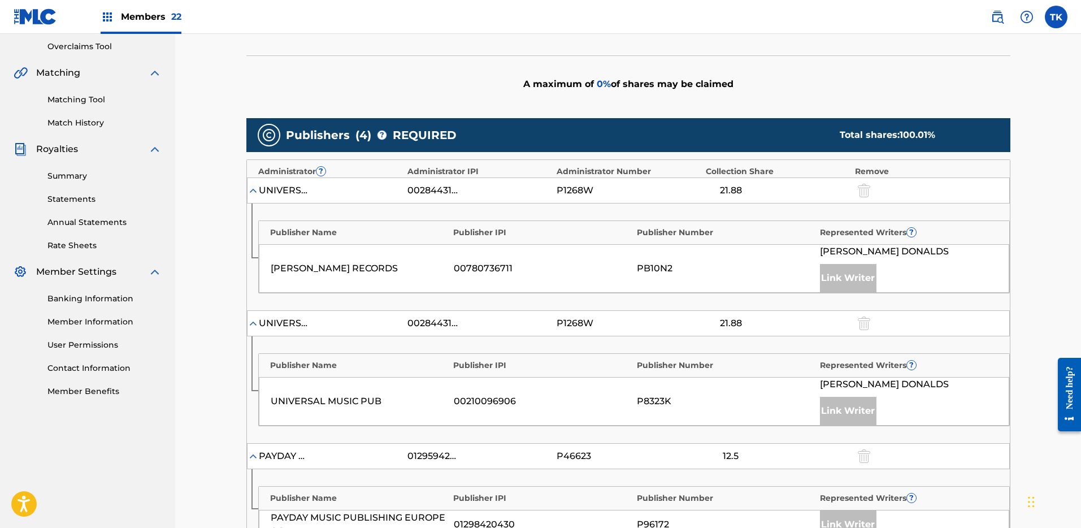
scroll to position [681, 0]
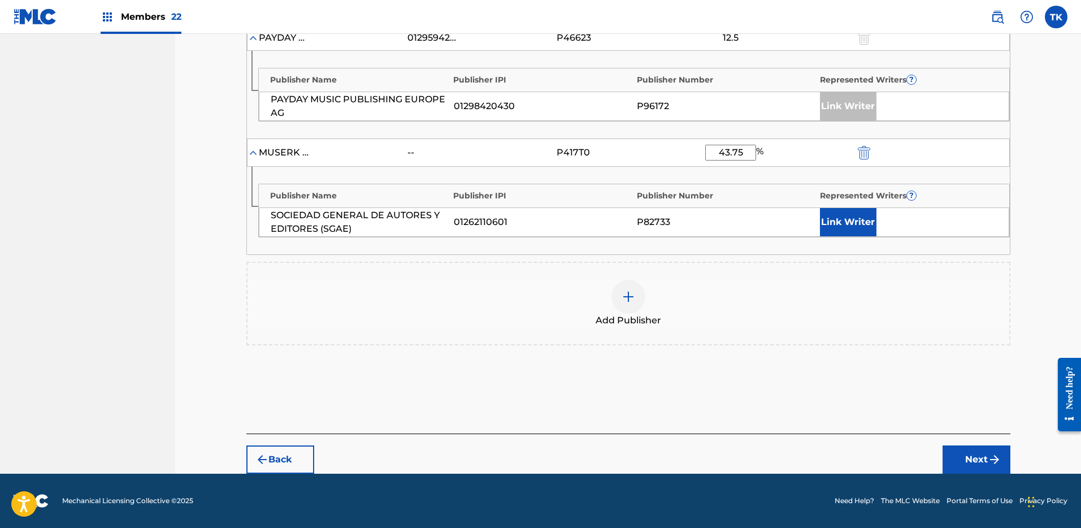
click at [985, 449] on button "Next" at bounding box center [977, 459] width 68 height 28
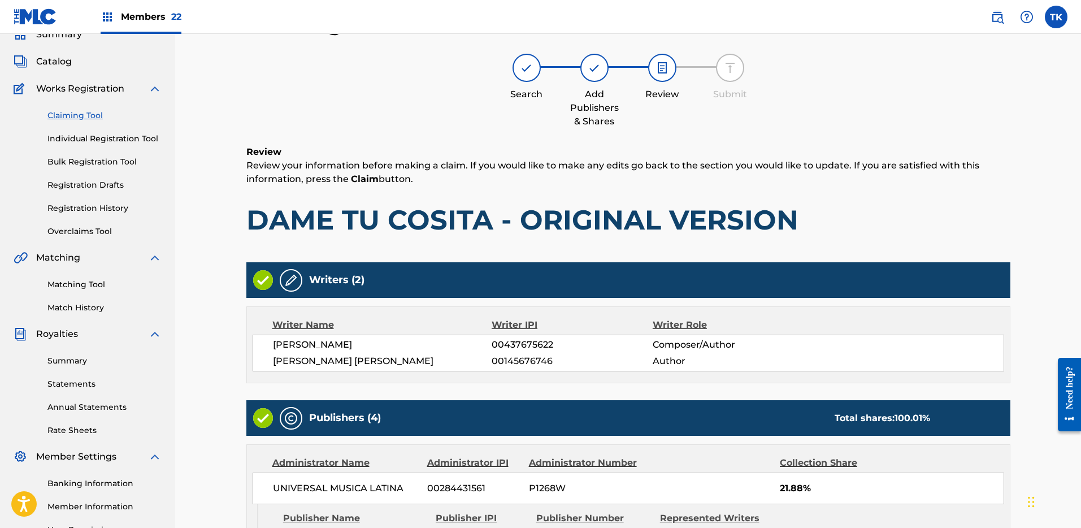
scroll to position [638, 0]
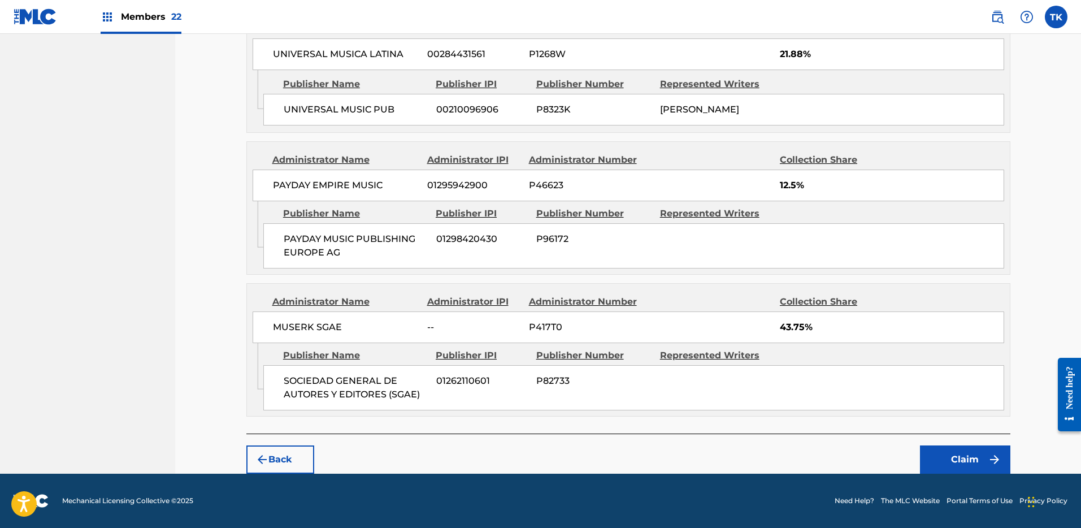
click at [983, 458] on button "Claim" at bounding box center [965, 459] width 90 height 28
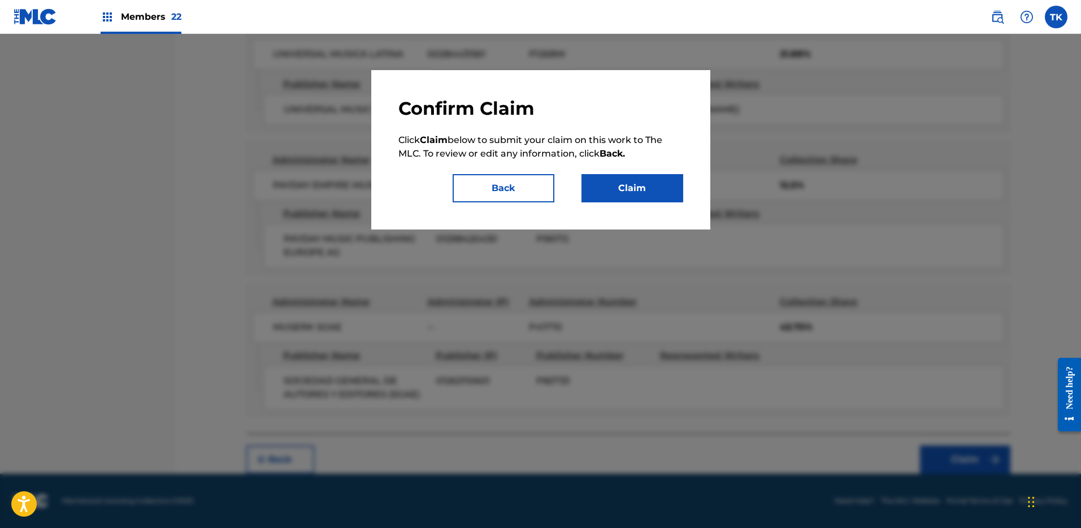
click at [611, 199] on button "Claim" at bounding box center [633, 188] width 102 height 28
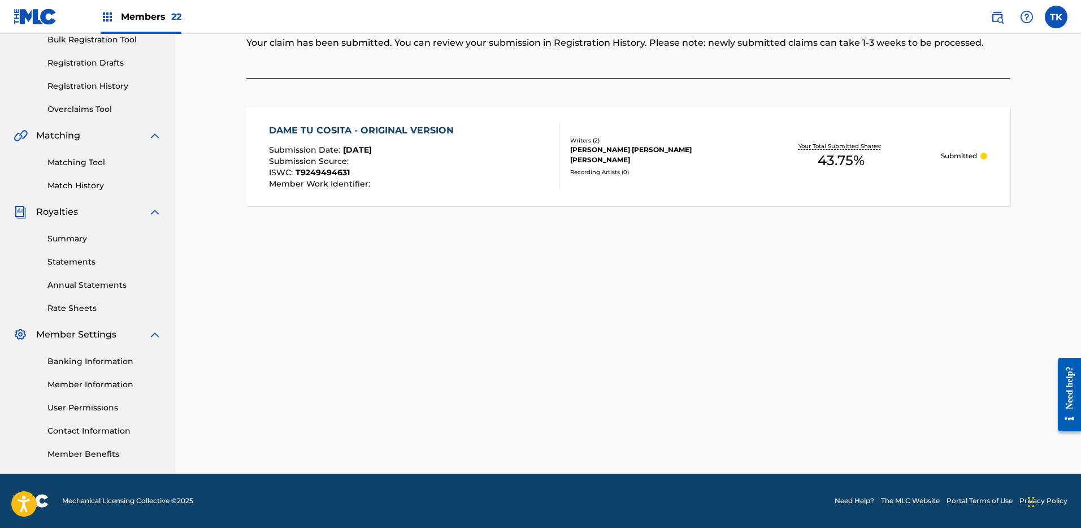
scroll to position [0, 0]
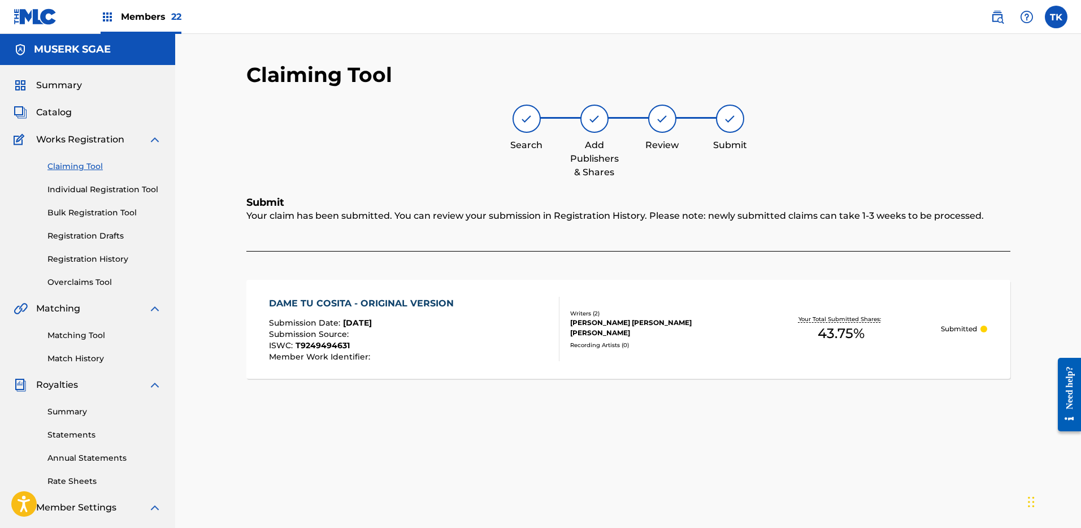
click at [77, 162] on link "Claiming Tool" at bounding box center [104, 167] width 114 height 12
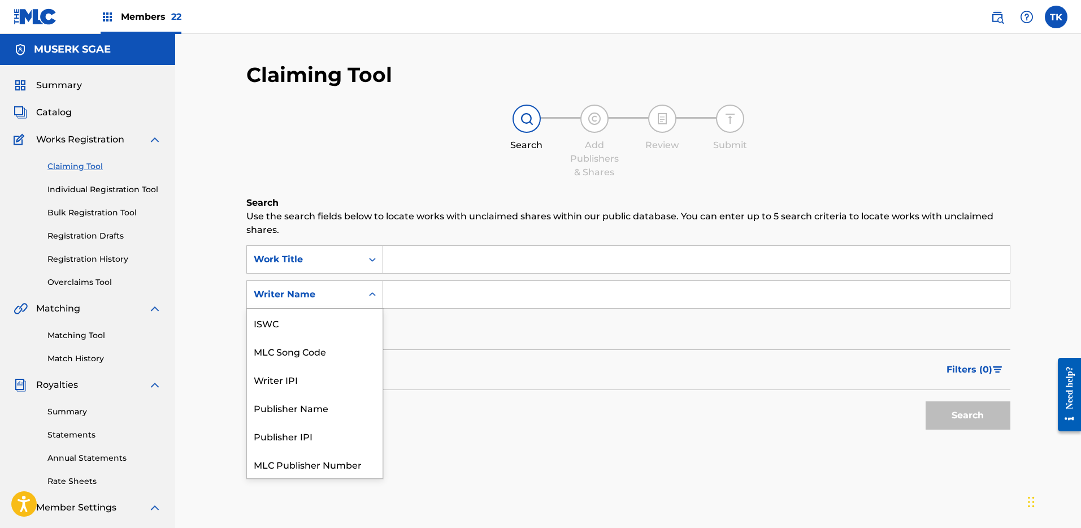
drag, startPoint x: 362, startPoint y: 288, endPoint x: 359, endPoint y: 309, distance: 20.6
click at [362, 288] on div "Search Form" at bounding box center [372, 294] width 20 height 20
click at [345, 327] on div "MLC Song Code" at bounding box center [315, 323] width 136 height 28
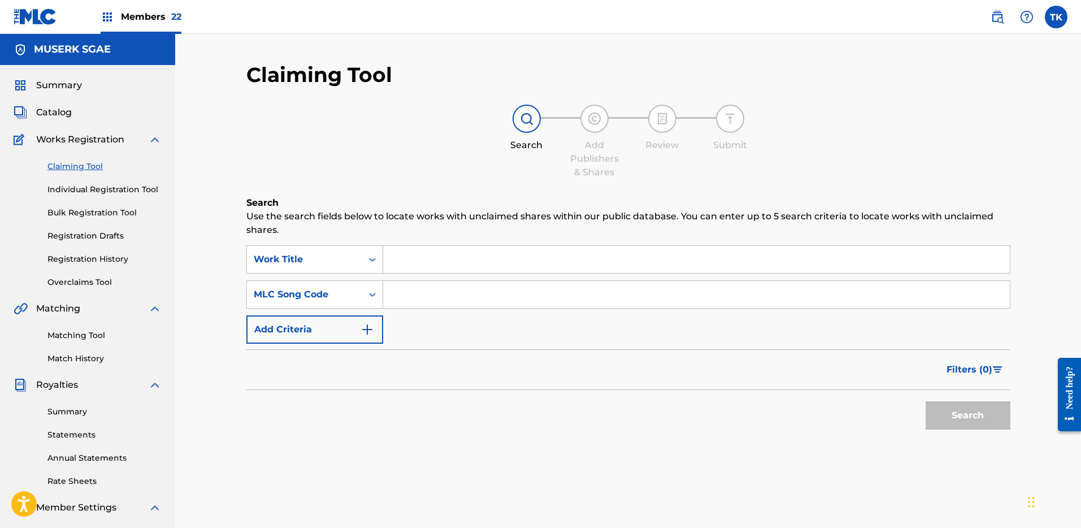
click at [425, 300] on input "Search Form" at bounding box center [696, 294] width 627 height 27
type input "DVD94T"
click at [997, 415] on button "Search" at bounding box center [968, 415] width 85 height 28
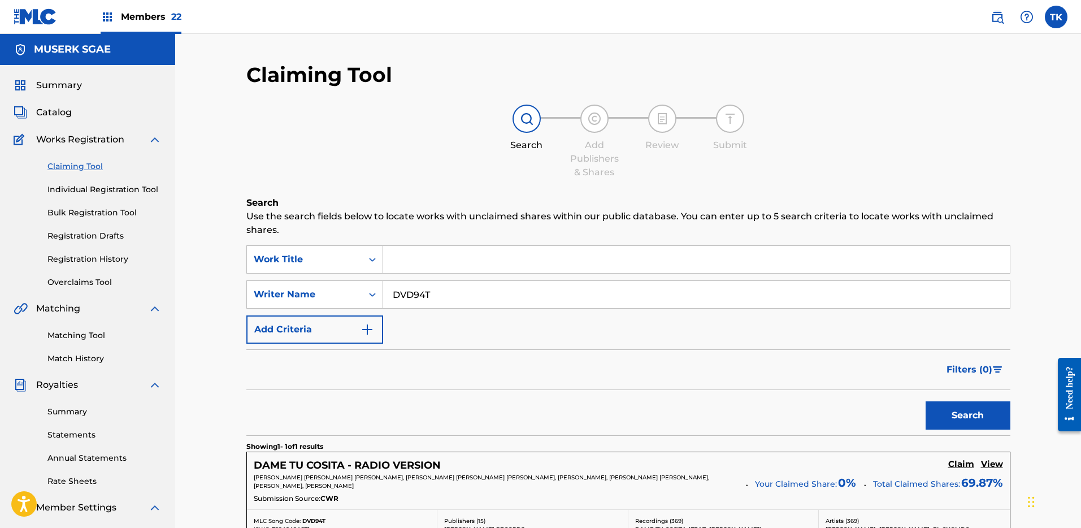
scroll to position [177, 0]
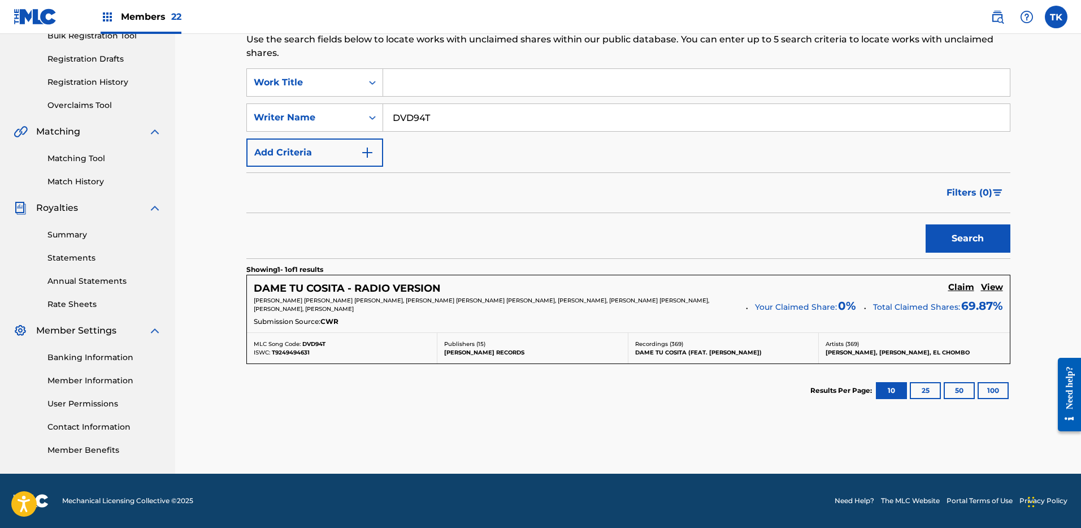
click at [959, 291] on h5 "Claim" at bounding box center [962, 287] width 26 height 11
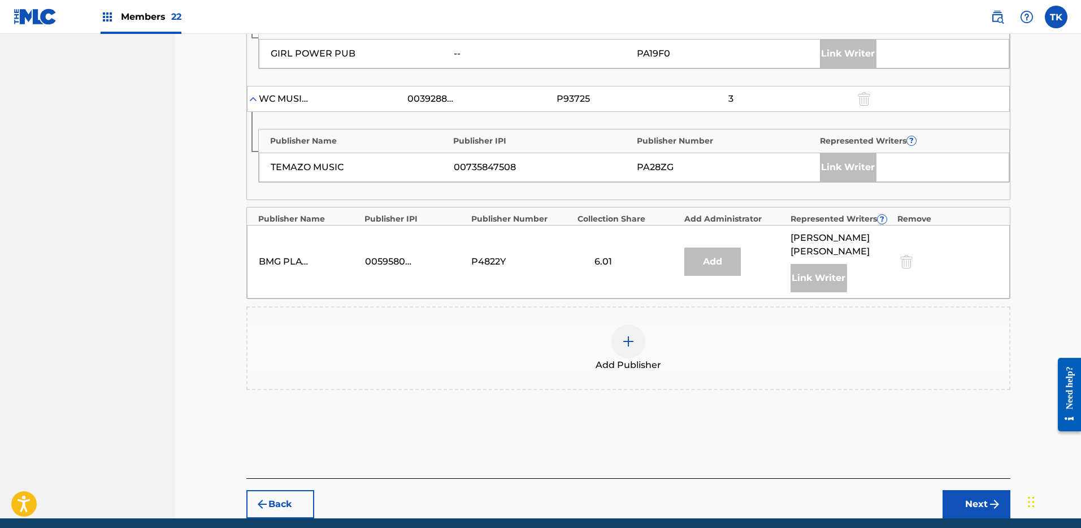
scroll to position [1092, 0]
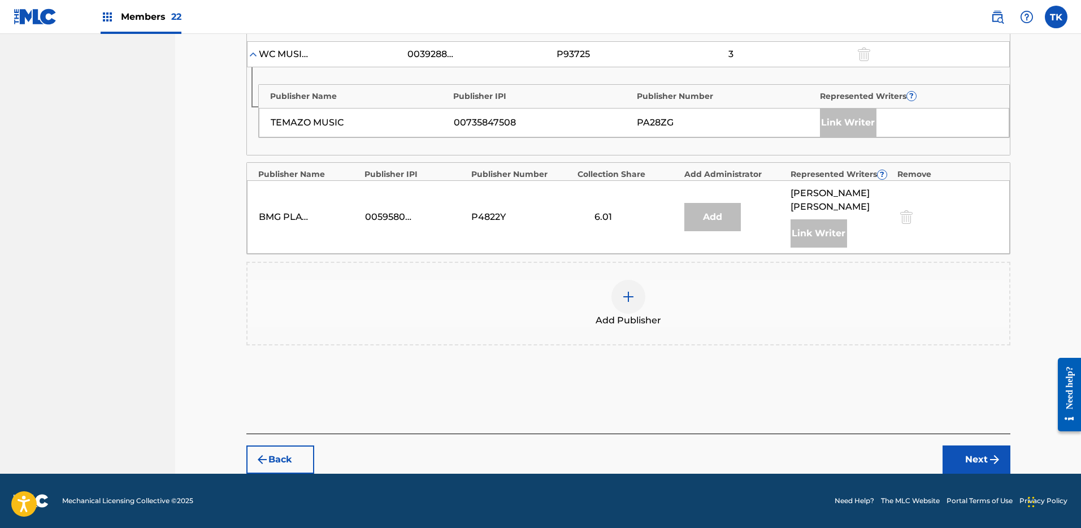
click at [637, 305] on div at bounding box center [629, 297] width 34 height 34
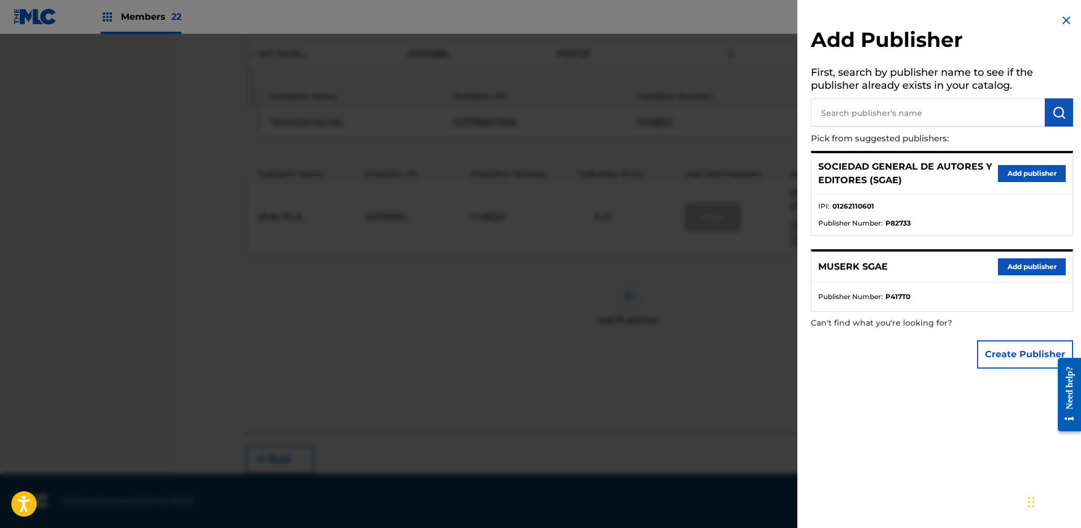
click at [1042, 170] on button "Add publisher" at bounding box center [1032, 173] width 68 height 17
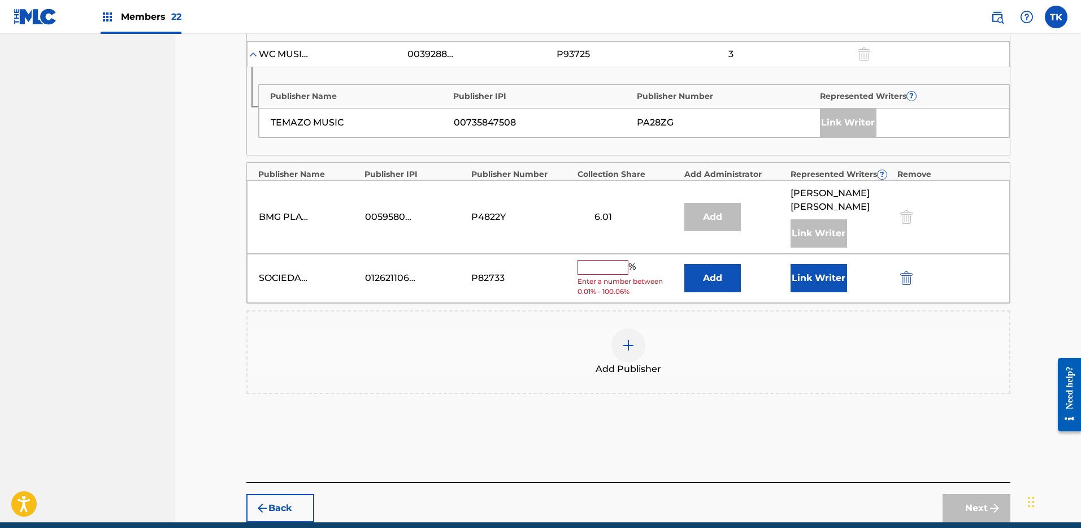
click at [706, 283] on button "Add" at bounding box center [713, 278] width 57 height 28
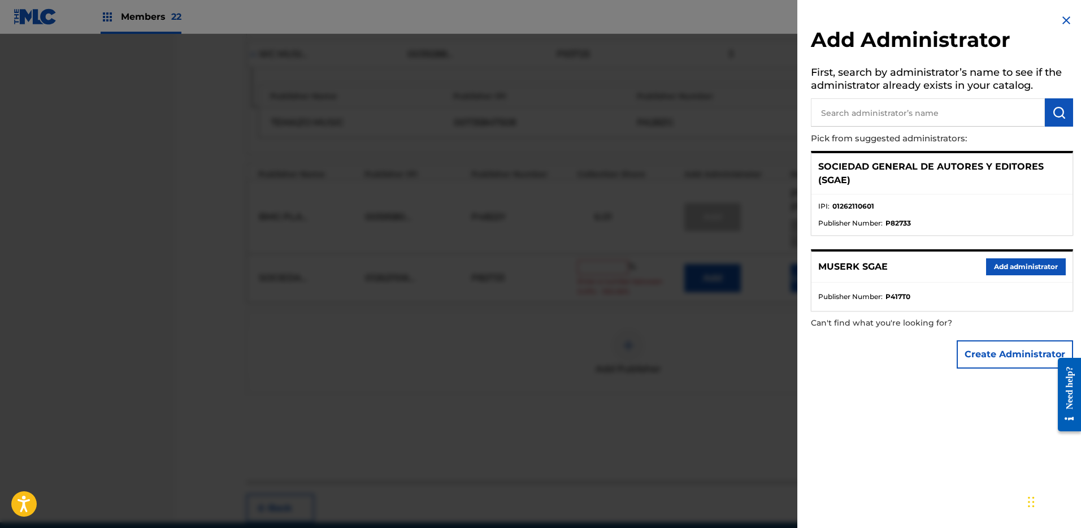
click at [1001, 260] on button "Add administrator" at bounding box center [1027, 266] width 80 height 17
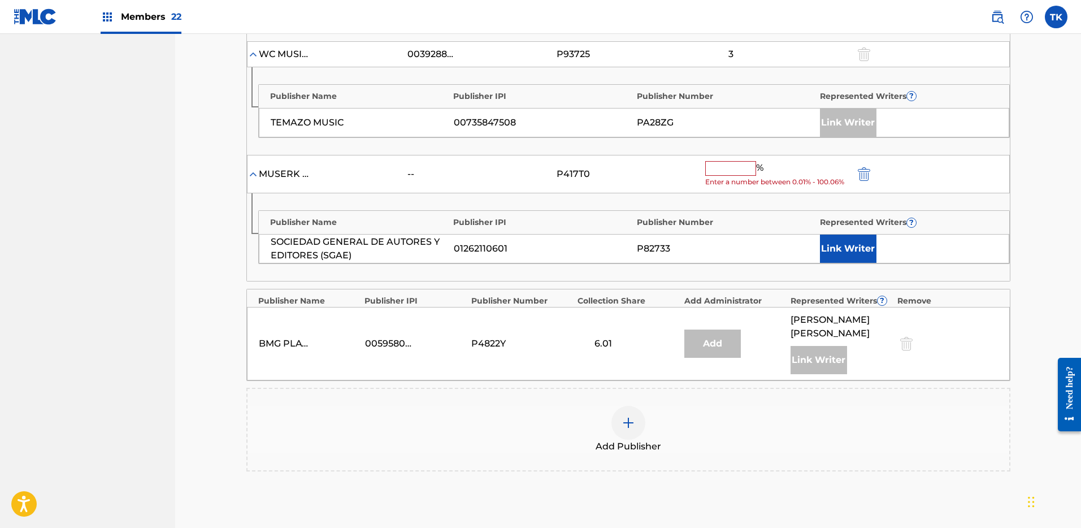
click at [736, 164] on input "text" at bounding box center [731, 168] width 51 height 15
paste input "25.63"
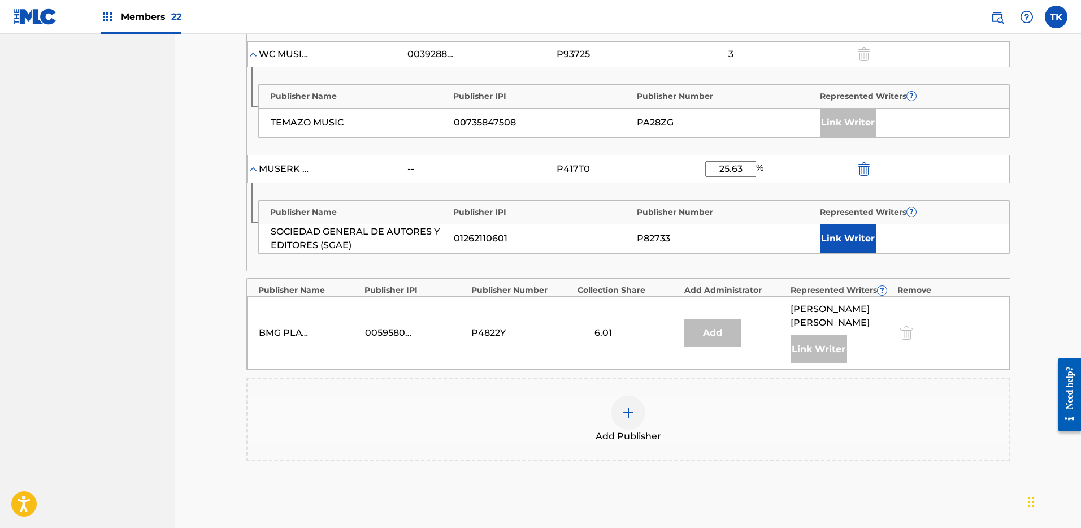
type input "25.63"
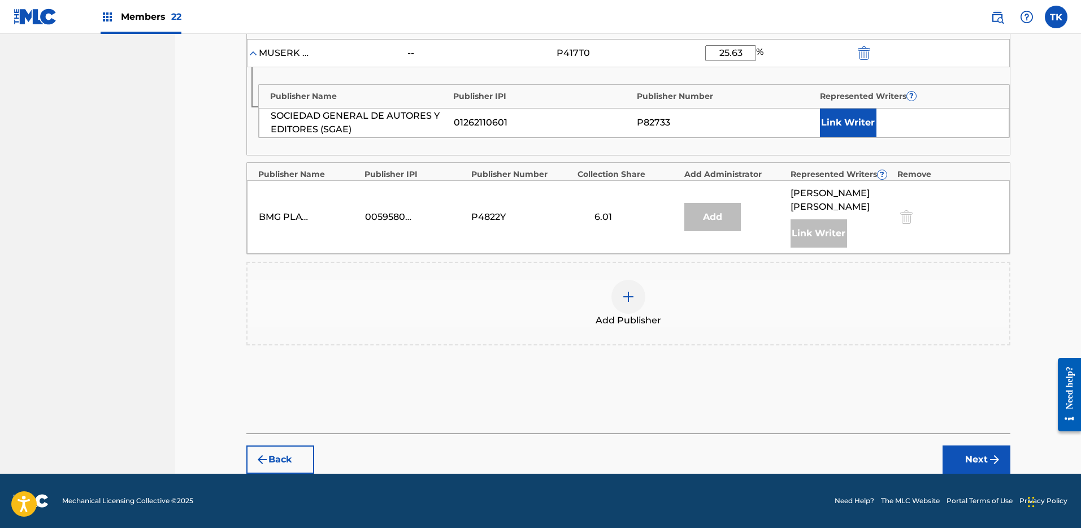
click at [976, 457] on button "Next" at bounding box center [977, 459] width 68 height 28
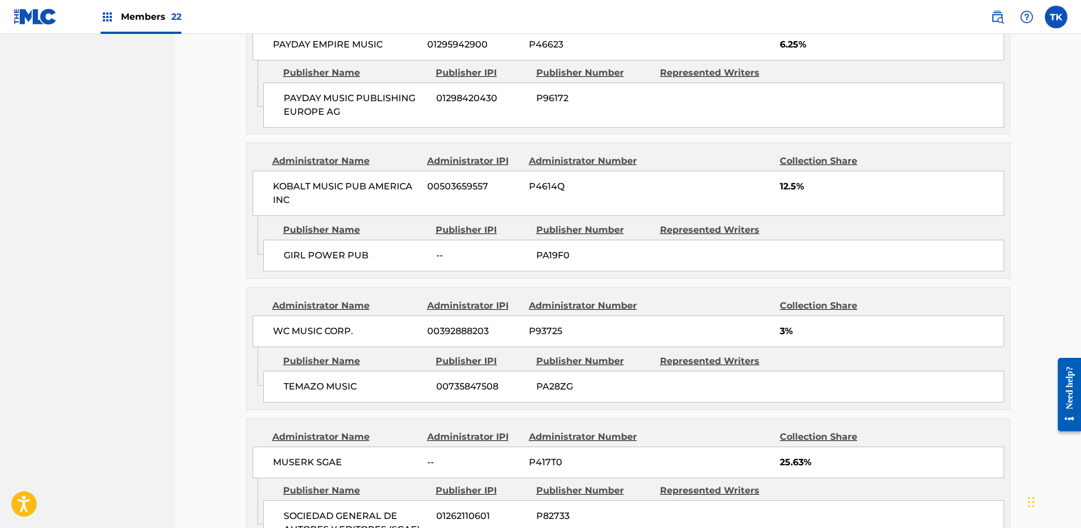
scroll to position [1382, 0]
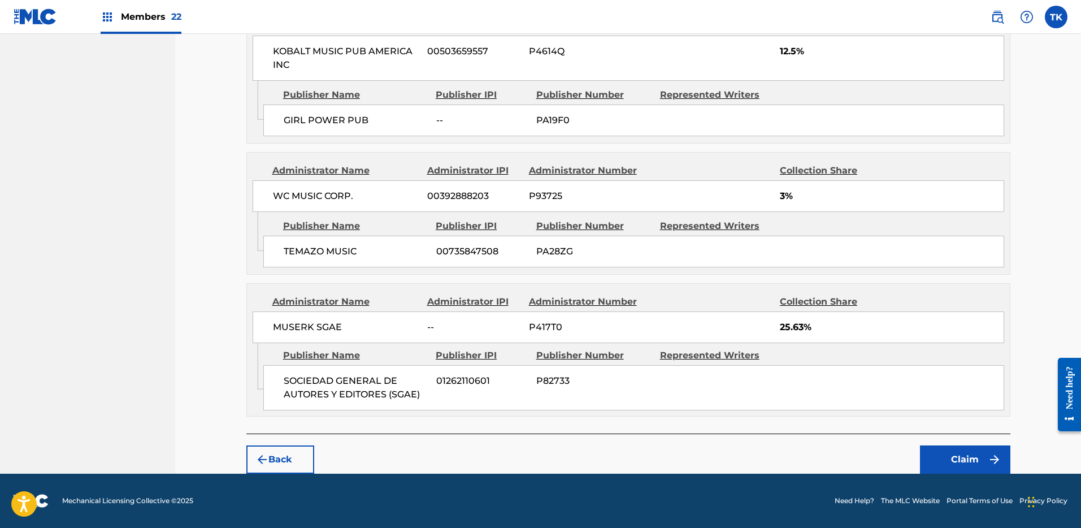
click at [973, 450] on button "Claim" at bounding box center [965, 459] width 90 height 28
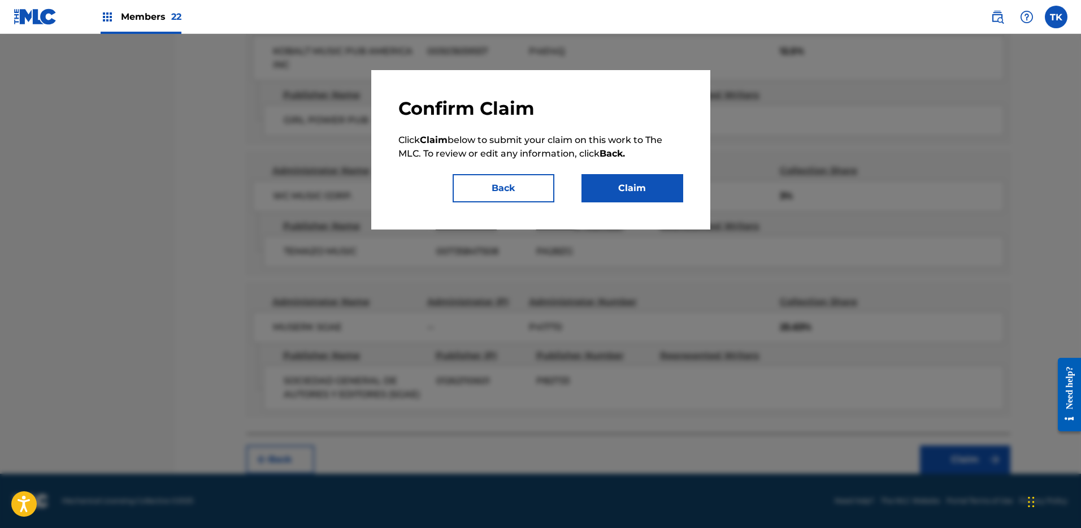
click at [652, 185] on button "Claim" at bounding box center [633, 188] width 102 height 28
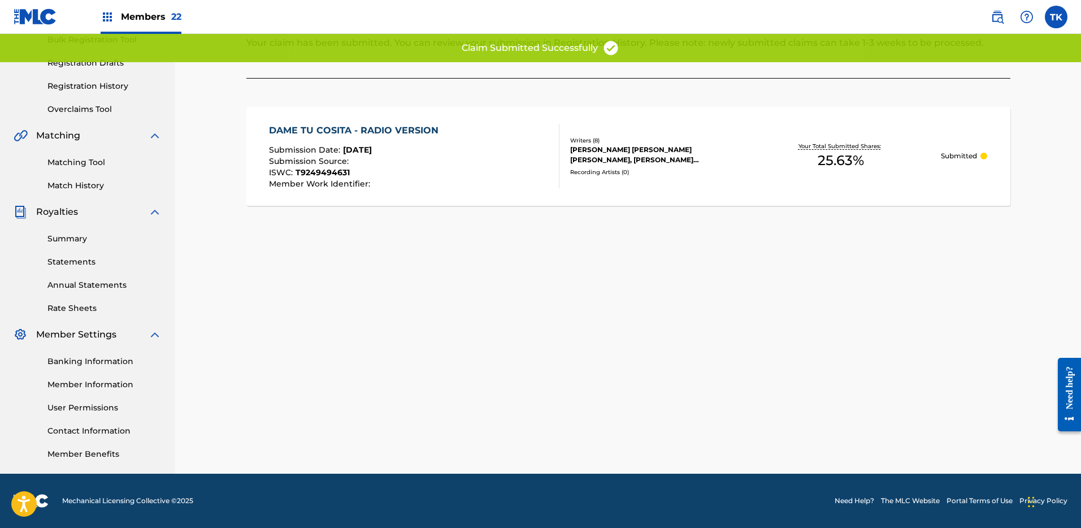
scroll to position [173, 0]
click at [157, 2] on div "Members 22" at bounding box center [141, 16] width 81 height 33
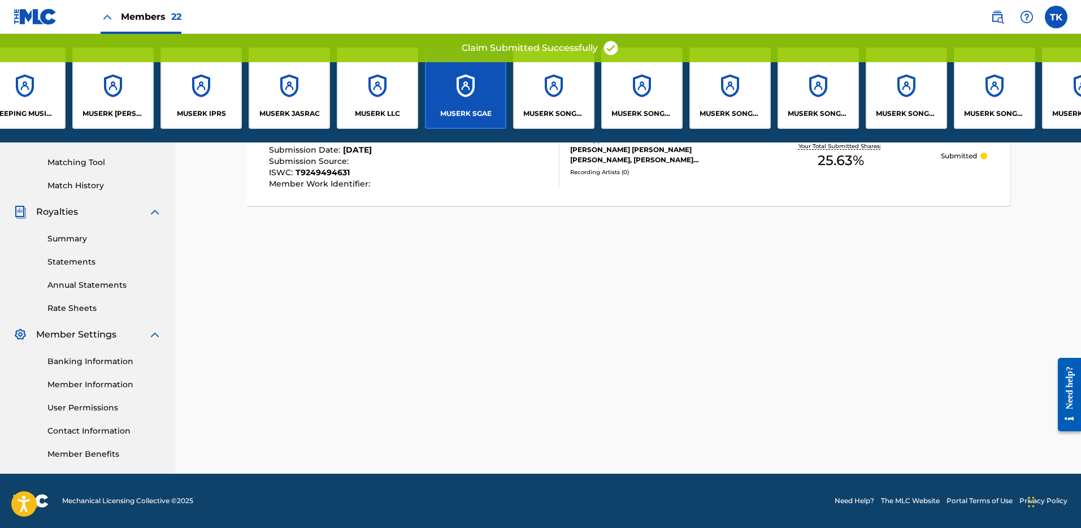
scroll to position [0, 879]
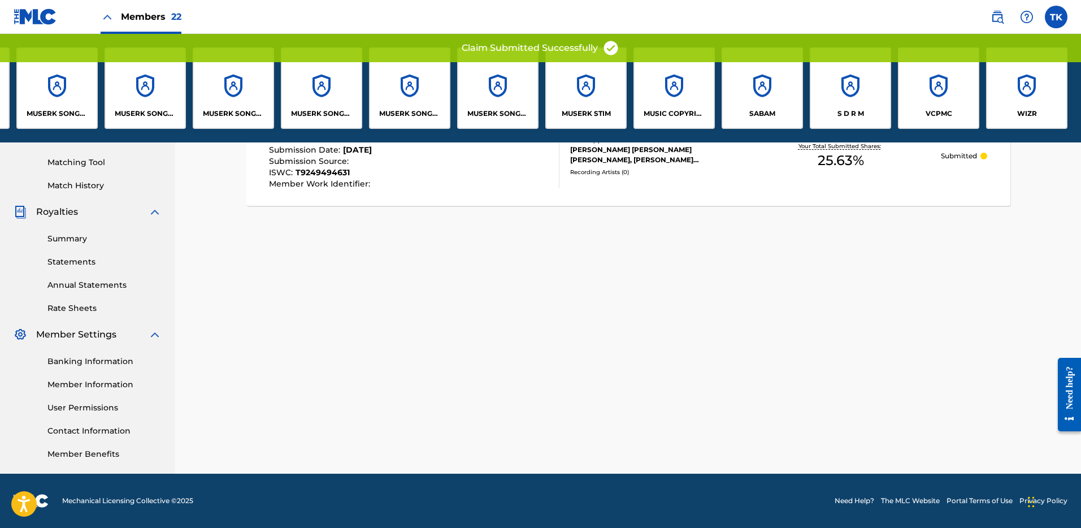
click at [850, 94] on div "S D R M" at bounding box center [850, 87] width 81 height 81
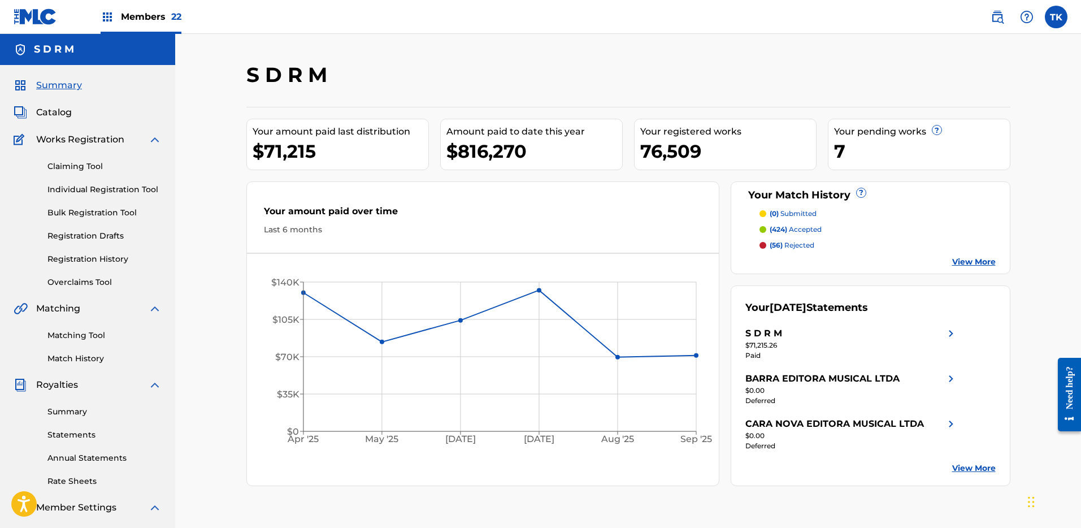
click at [72, 165] on link "Claiming Tool" at bounding box center [104, 167] width 114 height 12
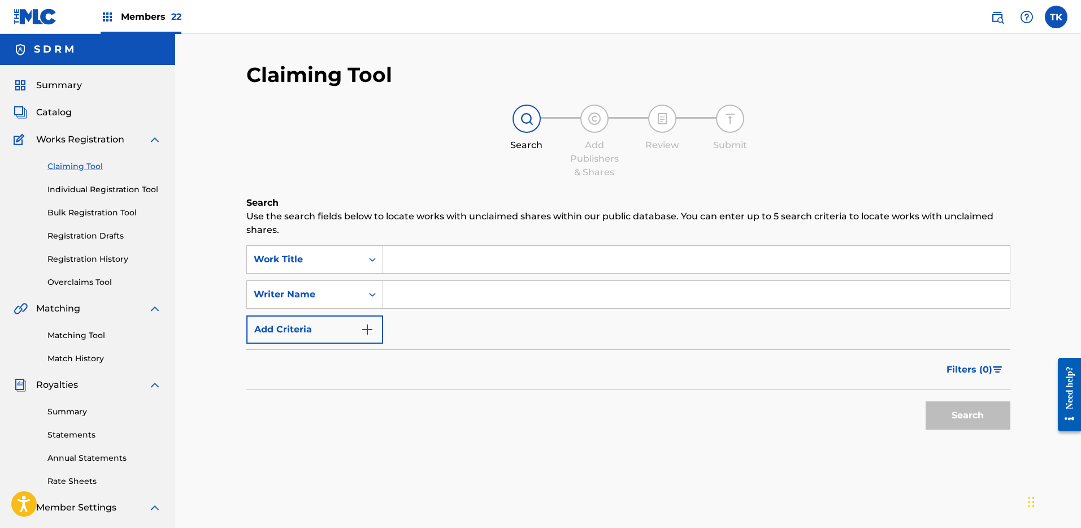
click at [323, 278] on div "SearchWithCriteria8af480c8-b437-4859-9940-0a1f30ec71b1 Work Title SearchWithCri…" at bounding box center [628, 294] width 764 height 98
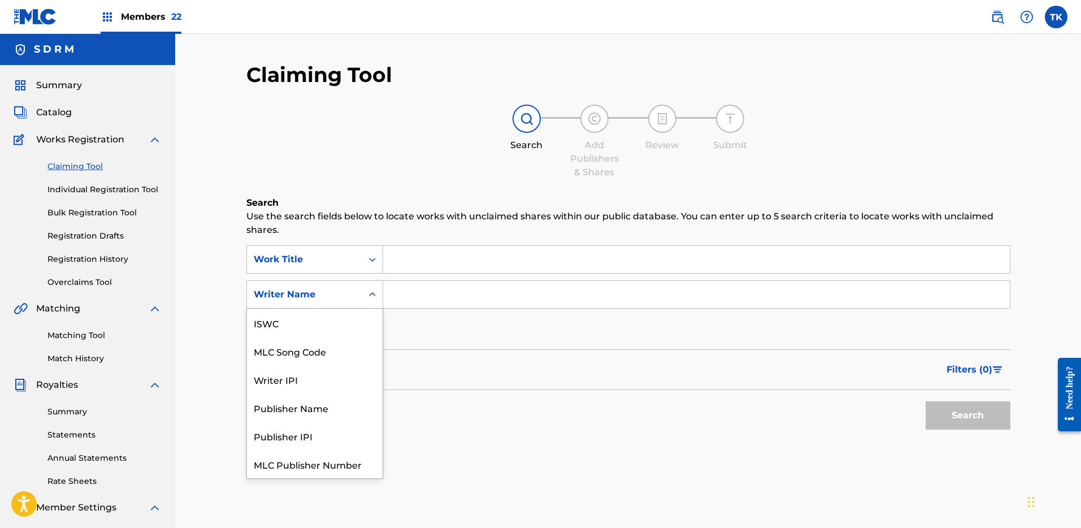
click at [336, 295] on div "Writer Name" at bounding box center [305, 295] width 102 height 14
click at [332, 323] on div "MLC Song Code" at bounding box center [315, 323] width 136 height 28
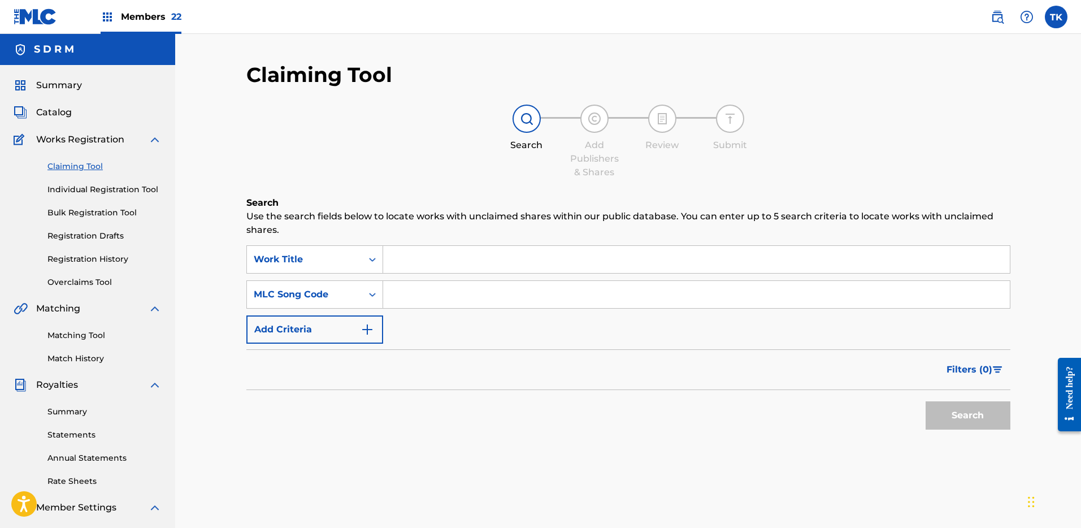
click at [449, 289] on input "Search Form" at bounding box center [696, 294] width 627 height 27
paste input "DA8JTH"
type input "DA8JTH"
click at [964, 412] on button "Search" at bounding box center [968, 415] width 85 height 28
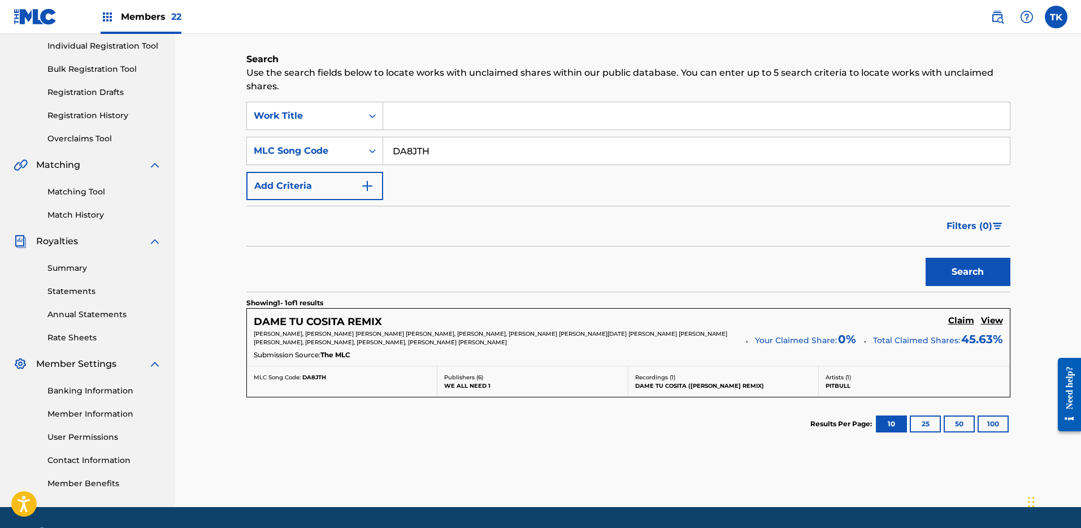
scroll to position [177, 0]
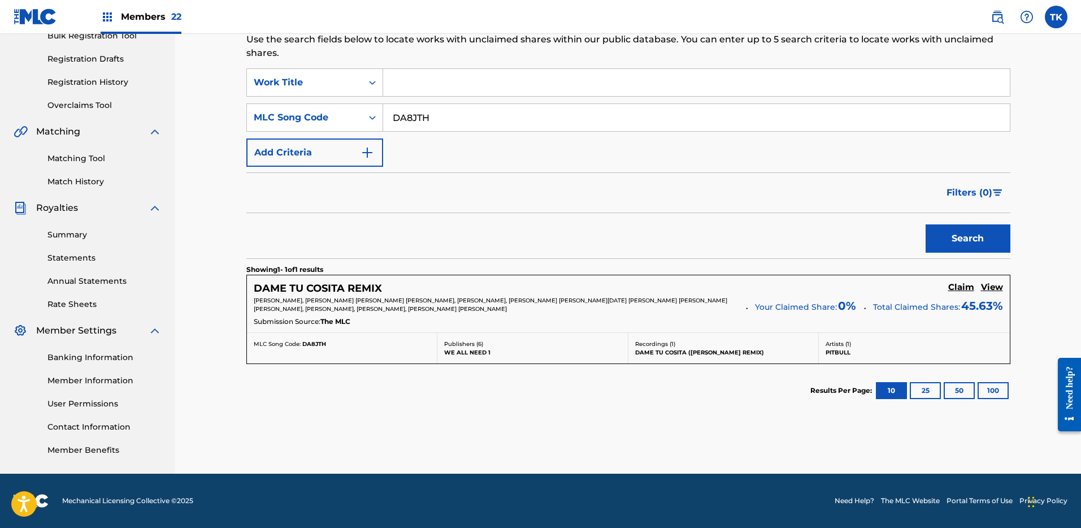
click at [997, 289] on h5 "View" at bounding box center [992, 287] width 22 height 11
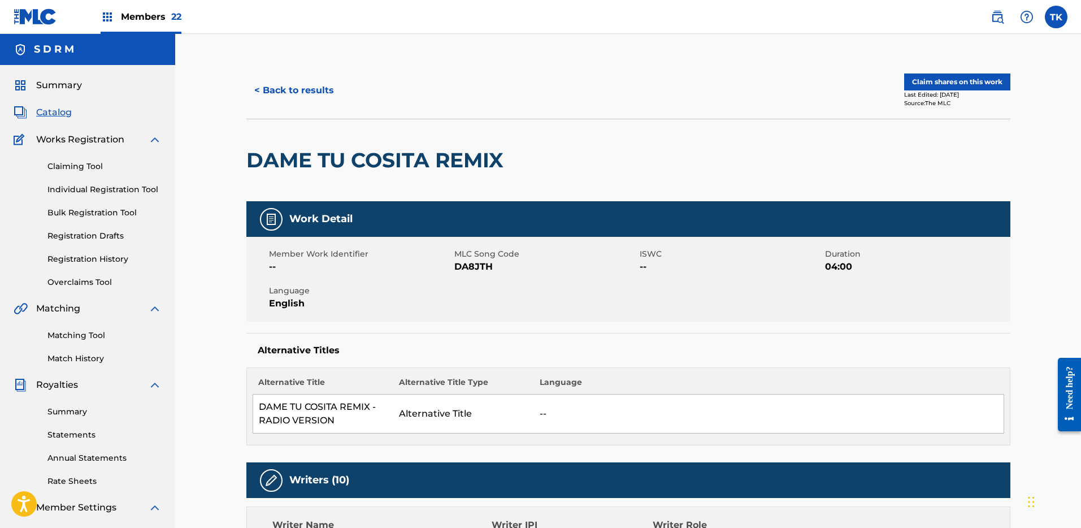
click at [287, 92] on button "< Back to results" at bounding box center [294, 90] width 96 height 28
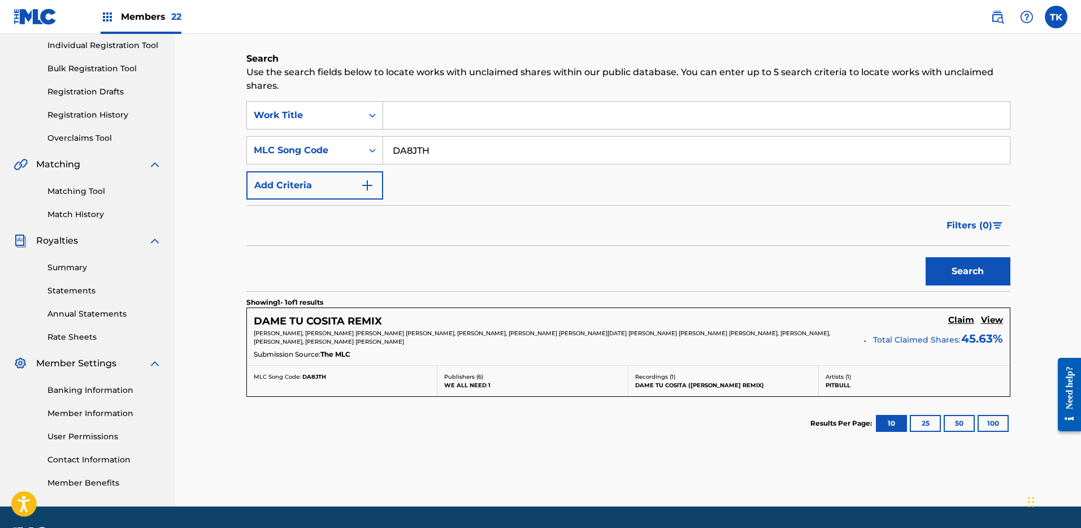
scroll to position [118, 0]
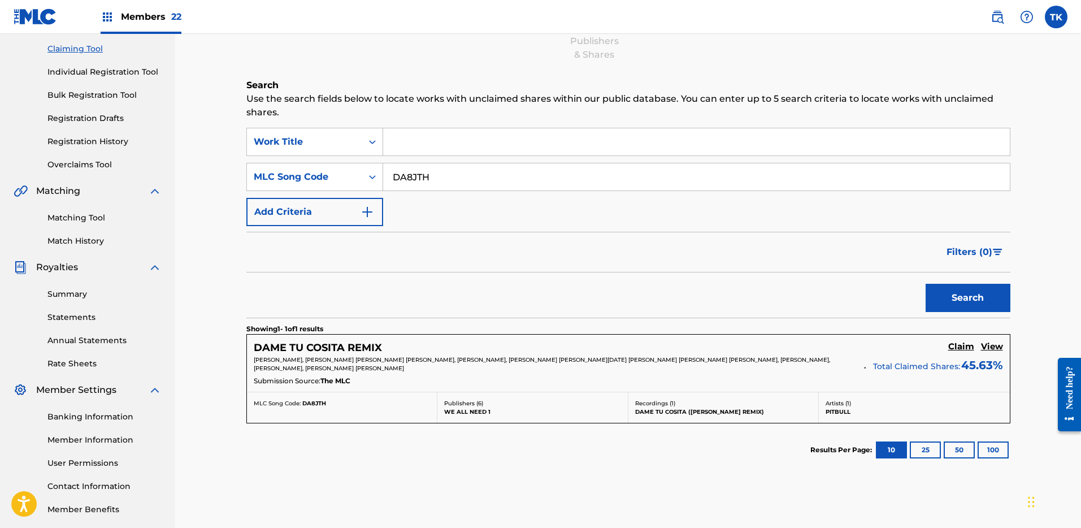
click at [75, 238] on link "Match History" at bounding box center [104, 241] width 114 height 12
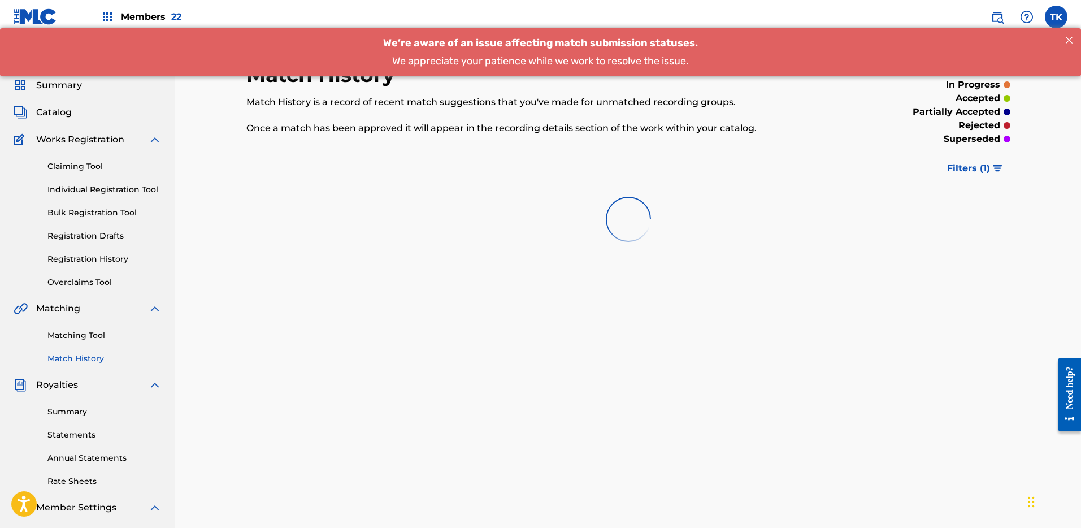
click at [84, 327] on div "Matching Tool Match History" at bounding box center [88, 339] width 148 height 49
click at [84, 332] on link "Matching Tool" at bounding box center [104, 336] width 114 height 12
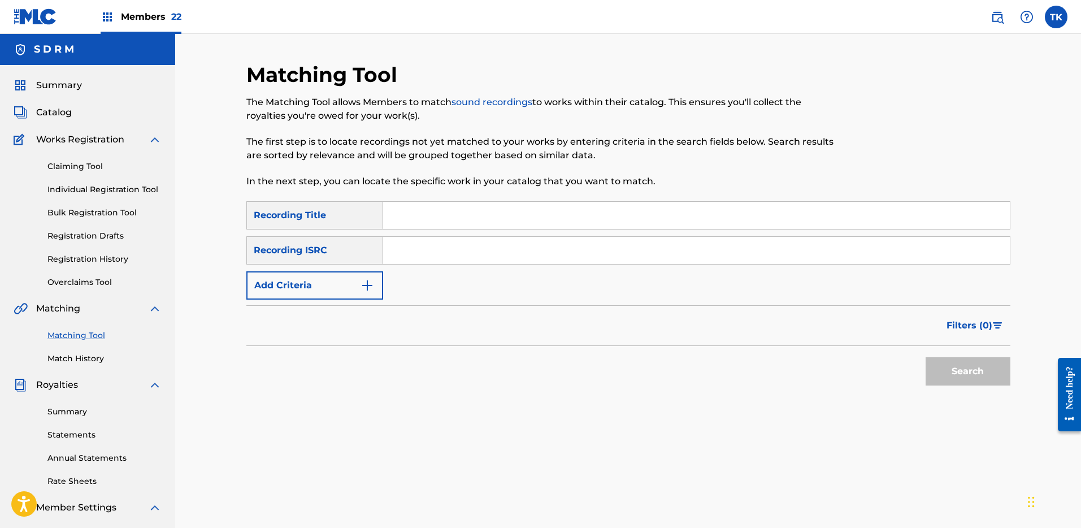
click at [425, 250] on input "Search Form" at bounding box center [696, 250] width 627 height 27
paste input "FR6Q11800035"
type input "FR6Q11800035"
click at [984, 356] on div "Search" at bounding box center [965, 368] width 90 height 45
click at [983, 364] on button "Search" at bounding box center [968, 371] width 85 height 28
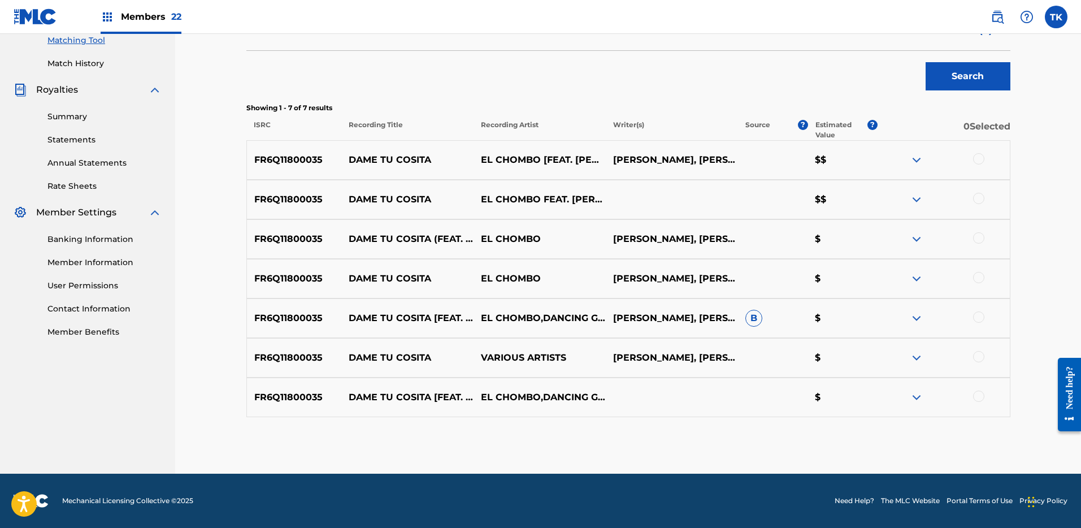
scroll to position [233, 0]
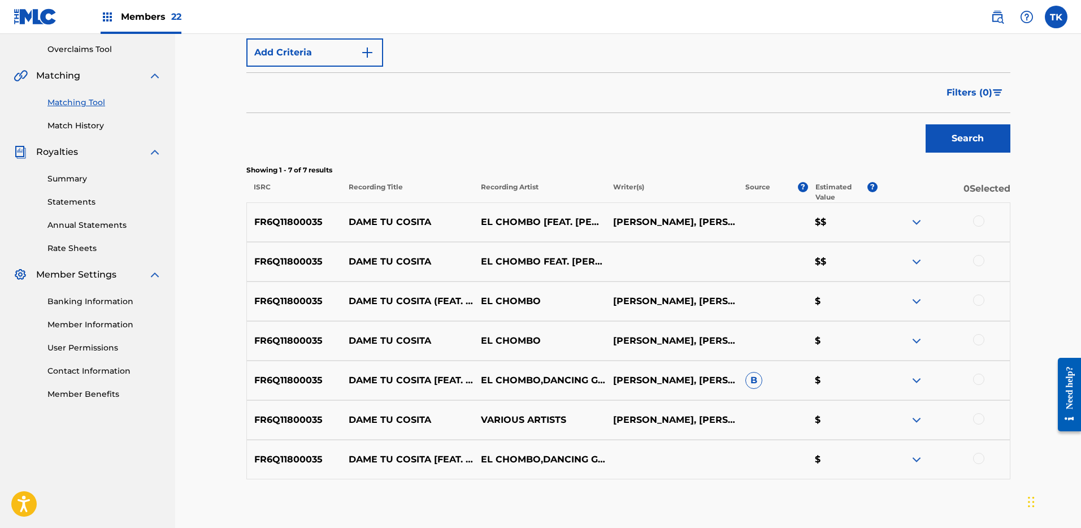
click at [978, 219] on div at bounding box center [979, 220] width 11 height 11
click at [983, 266] on div at bounding box center [944, 262] width 132 height 14
click at [982, 267] on div at bounding box center [944, 262] width 132 height 14
click at [979, 263] on div at bounding box center [979, 260] width 11 height 11
click at [977, 301] on div at bounding box center [979, 300] width 11 height 11
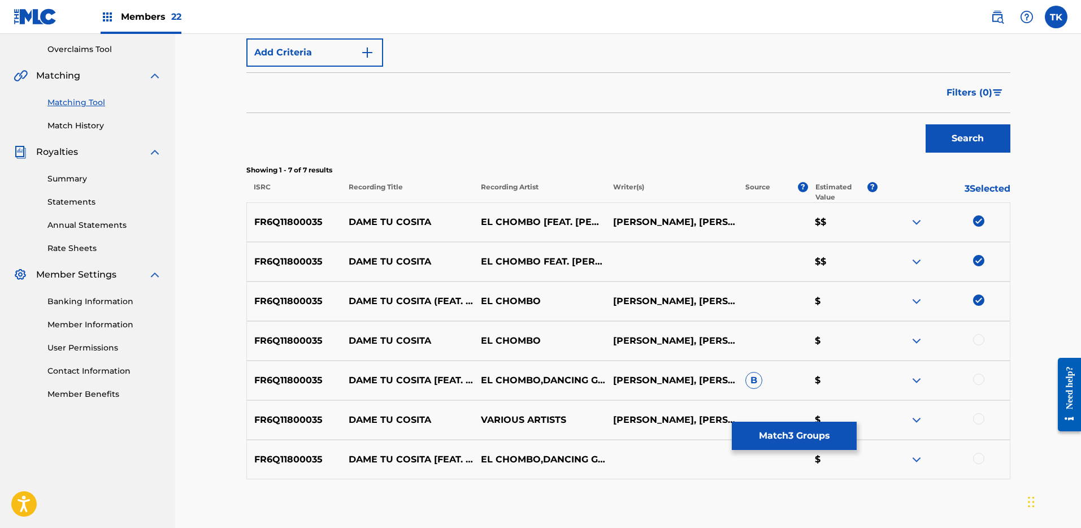
click at [980, 341] on div at bounding box center [979, 339] width 11 height 11
click at [981, 376] on div at bounding box center [979, 379] width 11 height 11
click at [981, 417] on div at bounding box center [979, 418] width 11 height 11
click at [977, 460] on div at bounding box center [979, 458] width 11 height 11
click at [832, 434] on button "Match 7 Groups" at bounding box center [794, 436] width 125 height 28
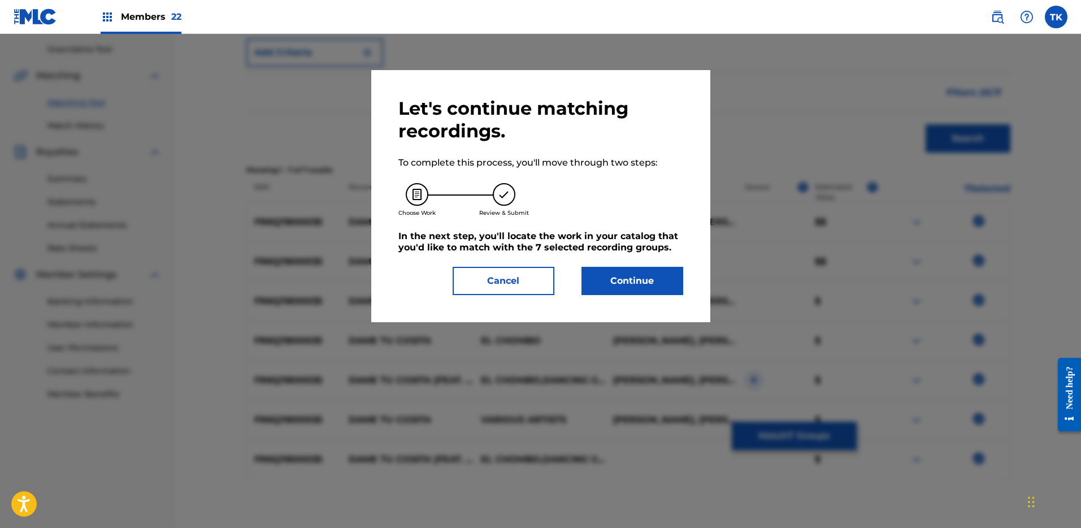
click at [625, 288] on button "Continue" at bounding box center [633, 281] width 102 height 28
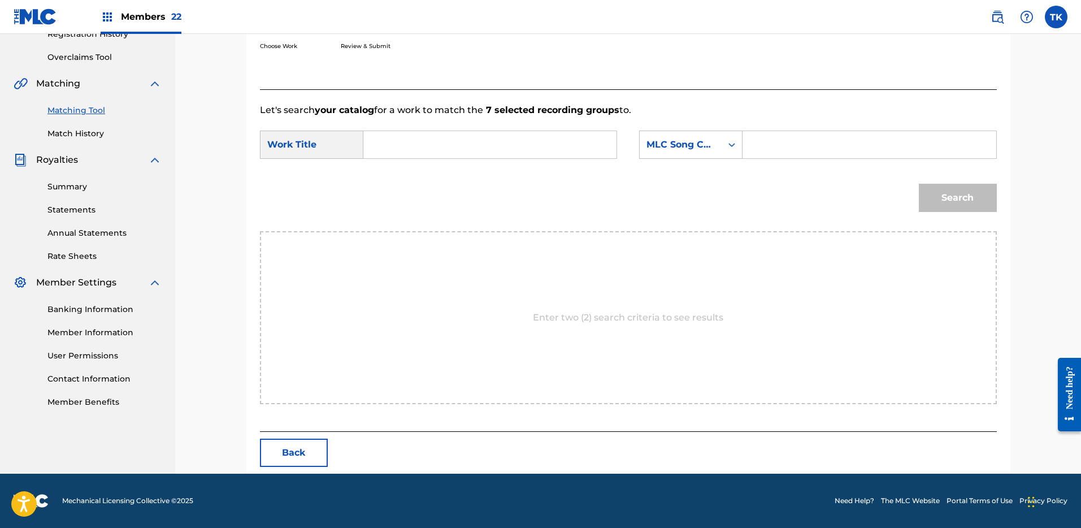
click at [821, 166] on form "SearchWithCriteria91b4fe84-e7fa-4f50-9d88-9d6a9716bd3a Work Title SearchWithCri…" at bounding box center [628, 174] width 737 height 114
click at [827, 150] on input "Search Form" at bounding box center [869, 144] width 234 height 27
paste input "DB0E0W"
type input "DB0E0W"
click at [940, 196] on div "Search" at bounding box center [956, 194] width 84 height 45
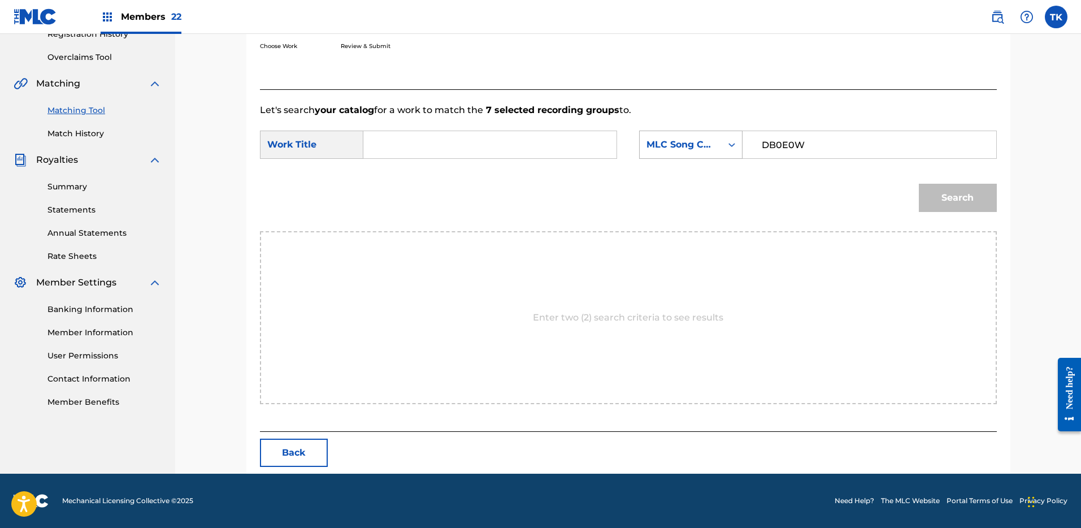
drag, startPoint x: 765, startPoint y: 144, endPoint x: 727, endPoint y: 142, distance: 37.9
click at [727, 142] on div "SearchWithCriteriad339c1a5-3b3a-4181-ab3b-6973745692ba MLC Song Code DB0E0W" at bounding box center [817, 145] width 357 height 28
click at [483, 133] on input "Search Form" at bounding box center [490, 144] width 234 height 27
type input "F"
type input "Dame tu cosita"
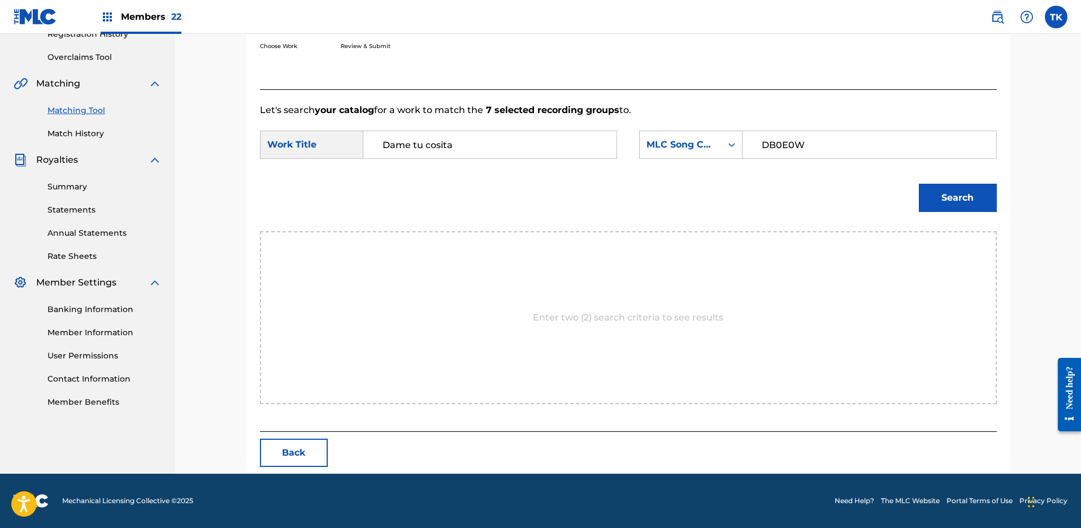
click at [919, 184] on button "Search" at bounding box center [958, 198] width 78 height 28
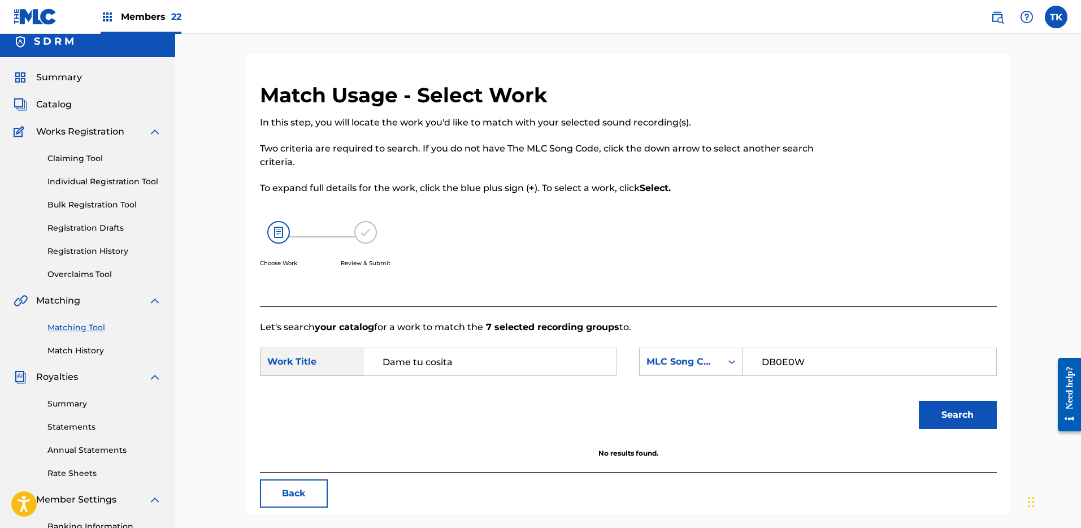
scroll to position [0, 0]
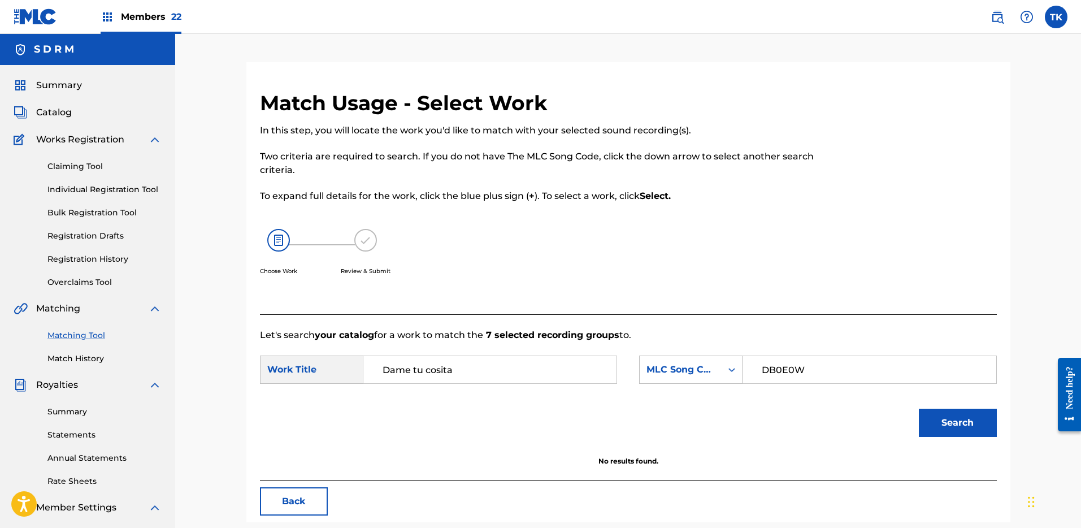
click at [84, 163] on link "Claiming Tool" at bounding box center [104, 167] width 114 height 12
